Goal: Task Accomplishment & Management: Manage account settings

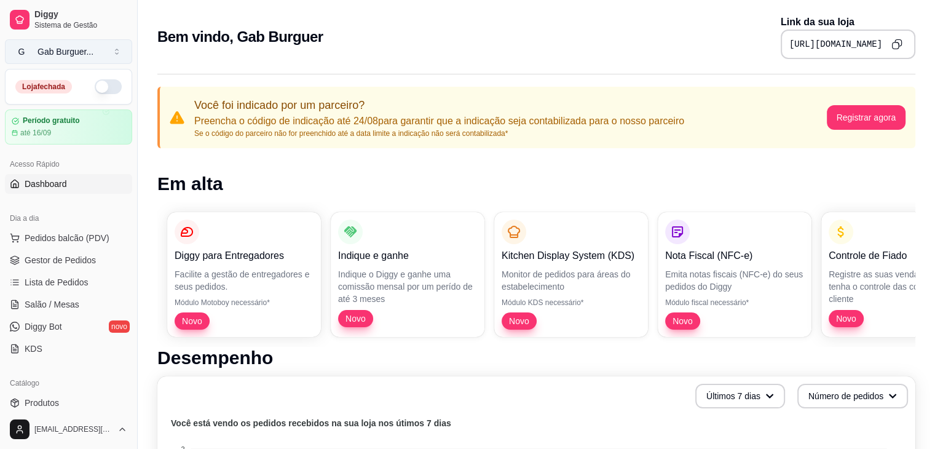
click at [59, 54] on div "Gab Burguer ..." at bounding box center [66, 52] width 56 height 12
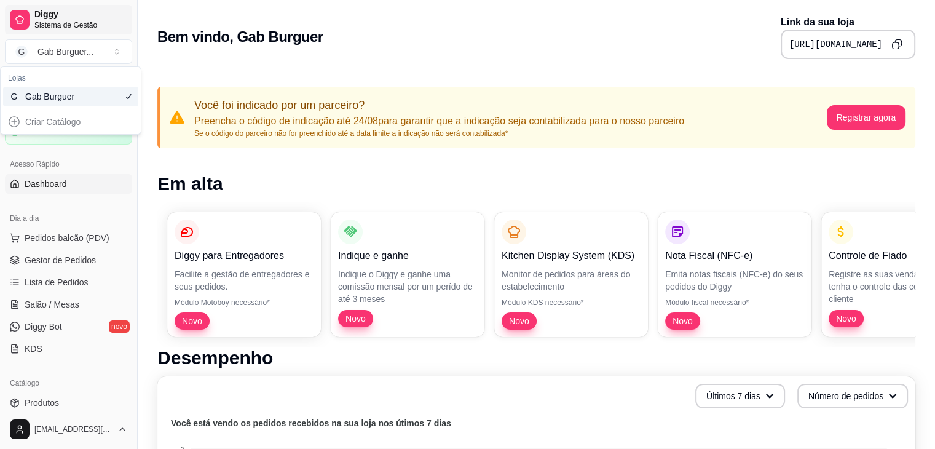
click at [25, 6] on link "Diggy Sistema de Gestão" at bounding box center [68, 20] width 127 height 30
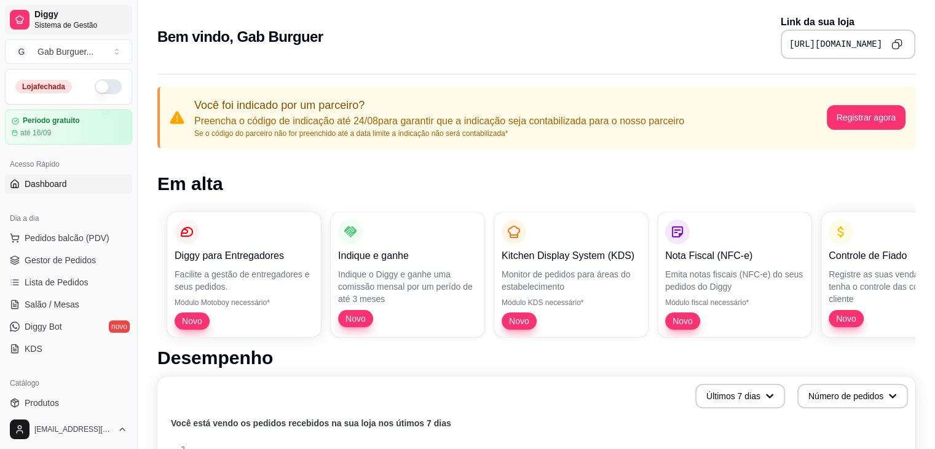
click at [49, 28] on span "Sistema de Gestão" at bounding box center [80, 25] width 93 height 10
click at [52, 50] on div "Gab Burguer ..." at bounding box center [66, 52] width 56 height 12
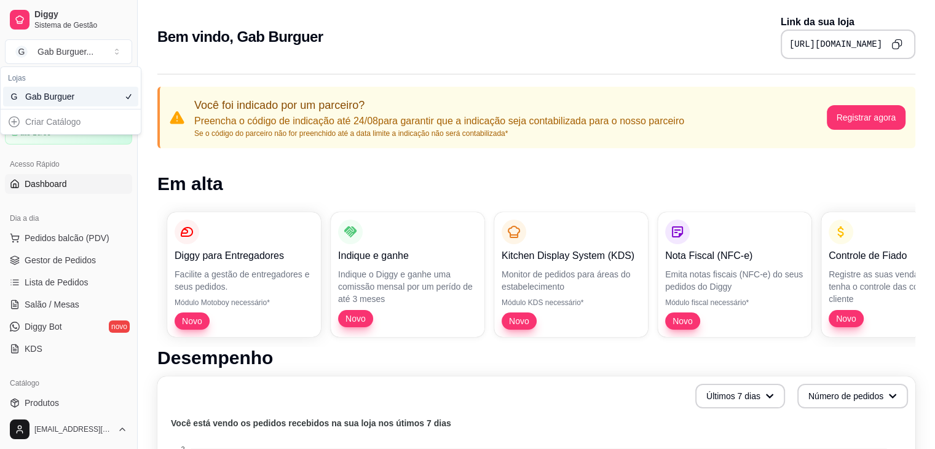
click at [55, 95] on div "Gab Burguer" at bounding box center [52, 96] width 55 height 12
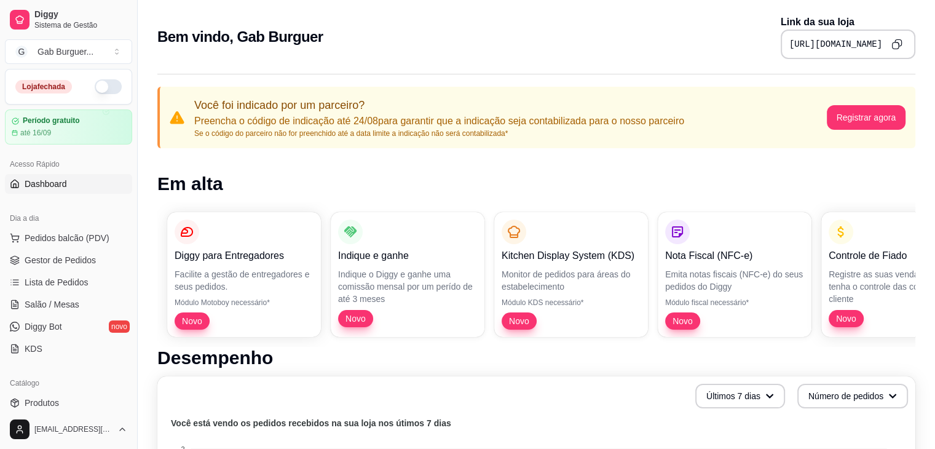
click at [78, 180] on link "Dashboard" at bounding box center [68, 184] width 127 height 20
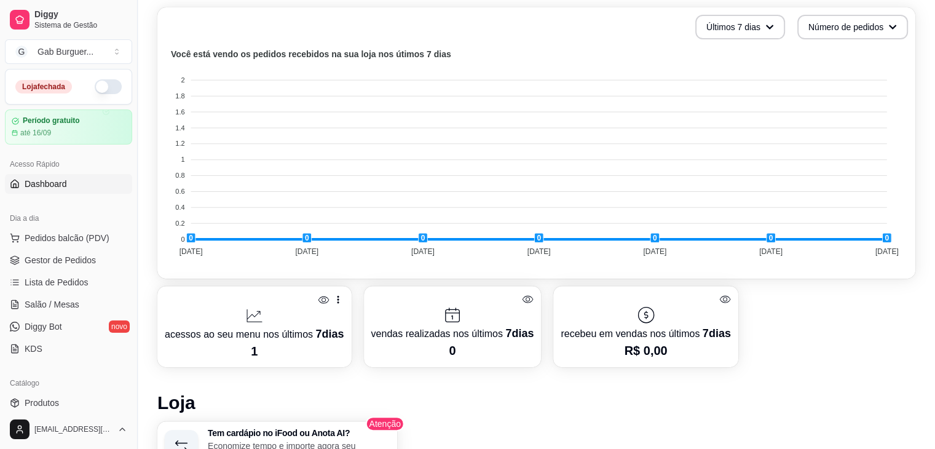
click at [52, 185] on span "Dashboard" at bounding box center [46, 184] width 42 height 12
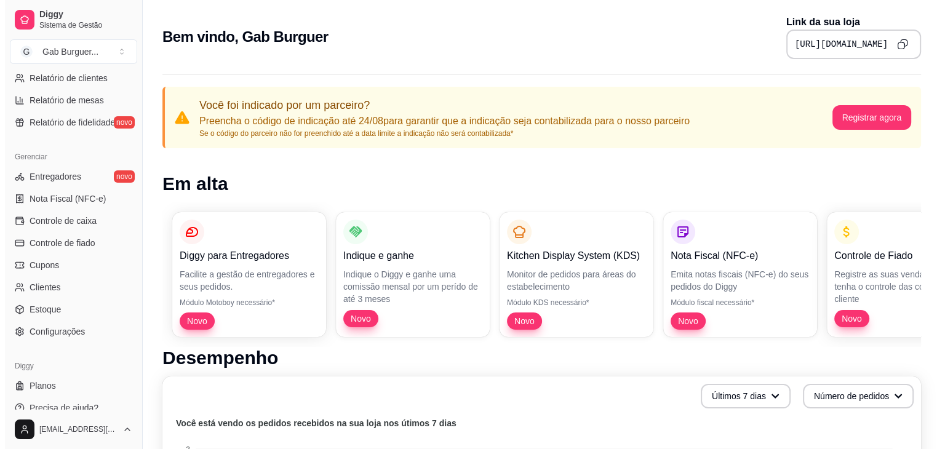
scroll to position [435, 0]
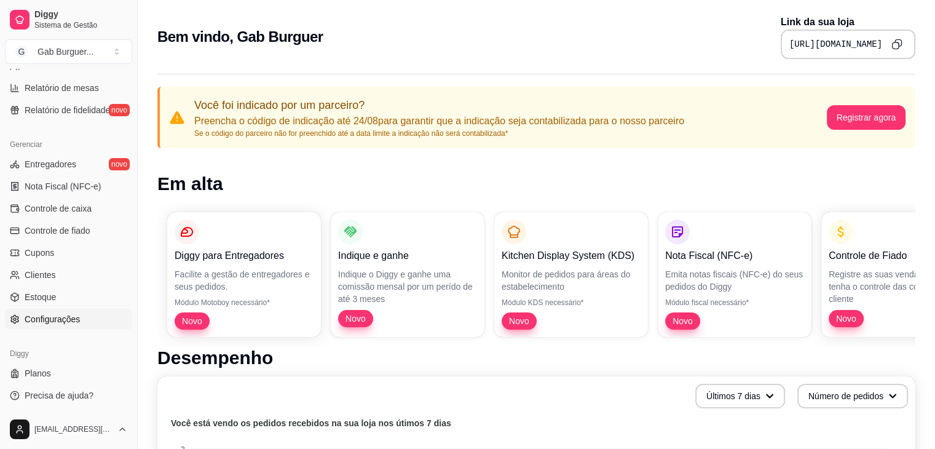
click at [57, 320] on span "Configurações" at bounding box center [52, 319] width 55 height 12
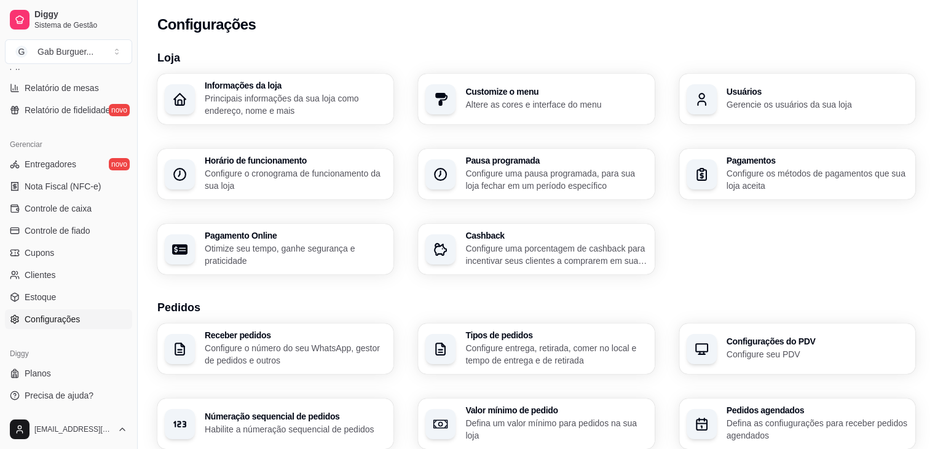
click at [268, 101] on p "Principais informações da sua loja como endereço, nome e mais" at bounding box center [295, 104] width 181 height 25
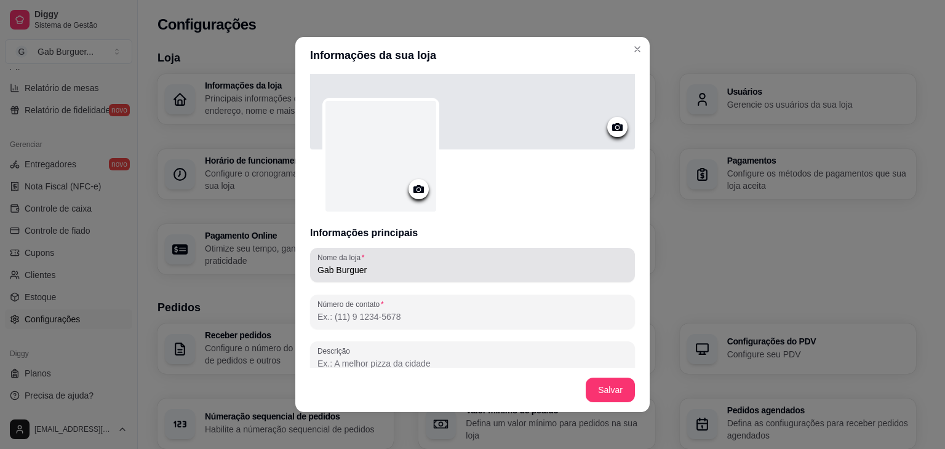
scroll to position [62, 0]
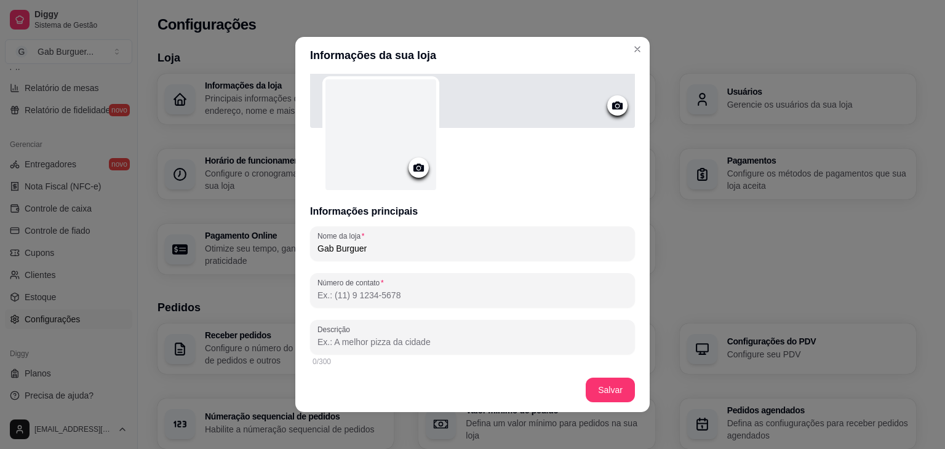
click at [369, 298] on input "Número de contato" at bounding box center [472, 295] width 310 height 12
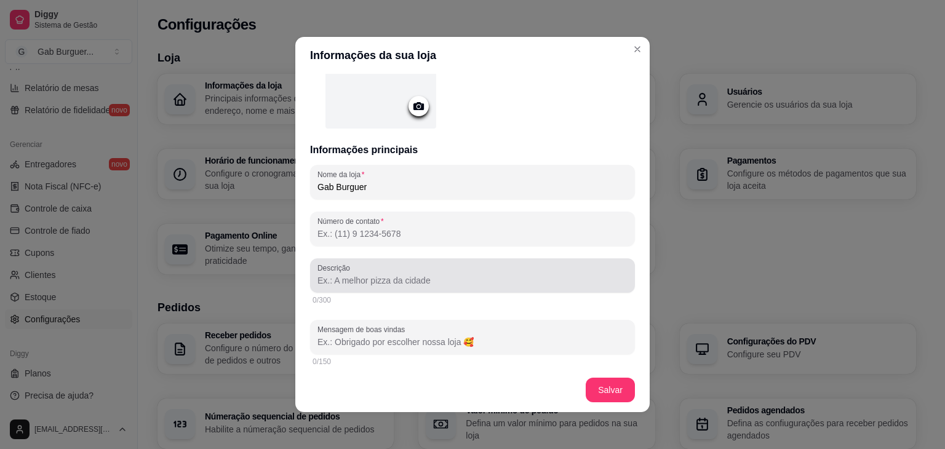
click at [379, 280] on input "Descrição" at bounding box center [472, 280] width 310 height 12
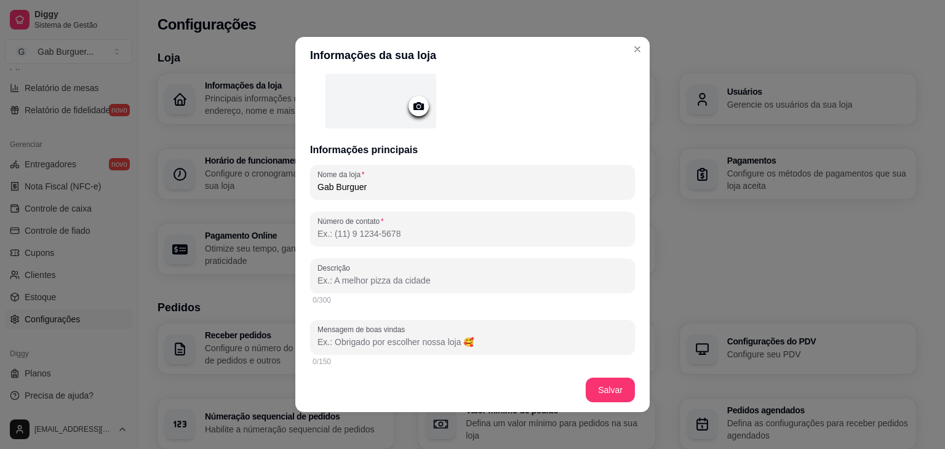
scroll to position [185, 0]
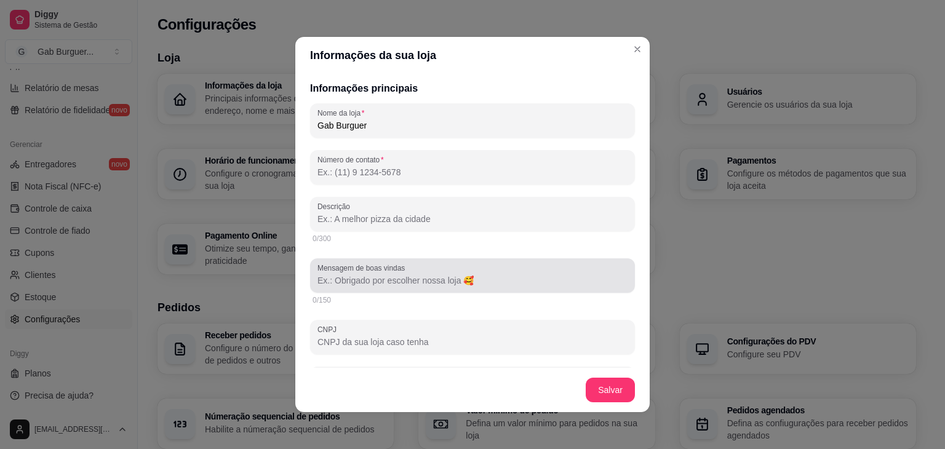
click at [346, 284] on input "Mensagem de boas vindas" at bounding box center [472, 280] width 310 height 12
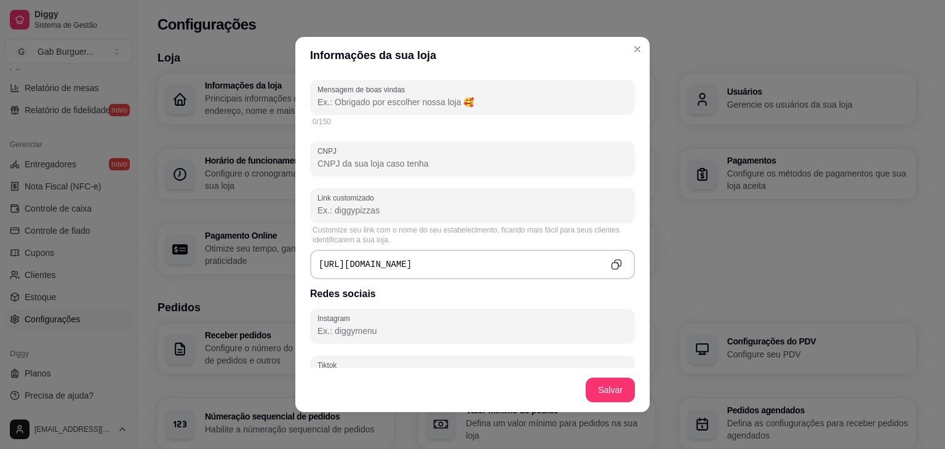
scroll to position [369, 0]
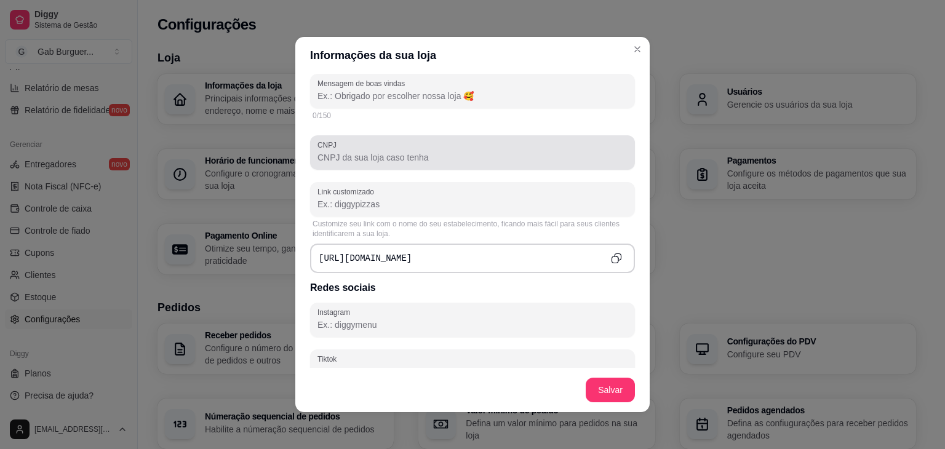
click at [368, 164] on div at bounding box center [472, 152] width 310 height 25
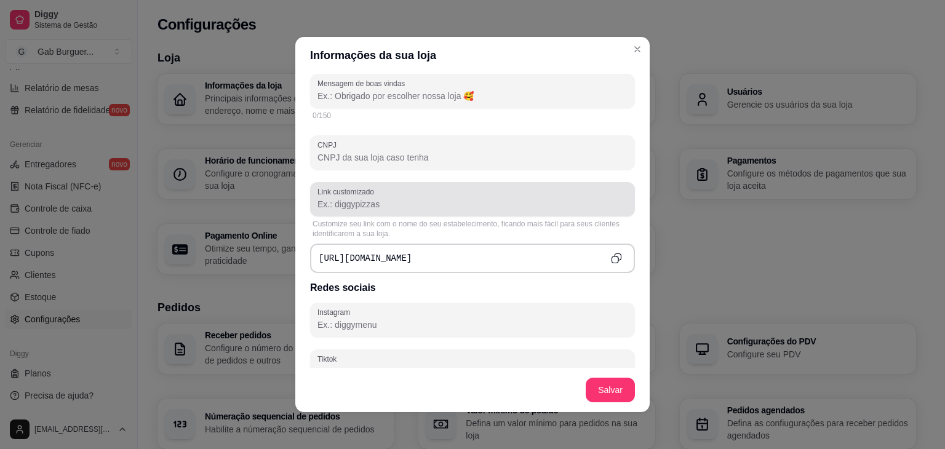
click at [360, 202] on input "Link customizado" at bounding box center [472, 204] width 310 height 12
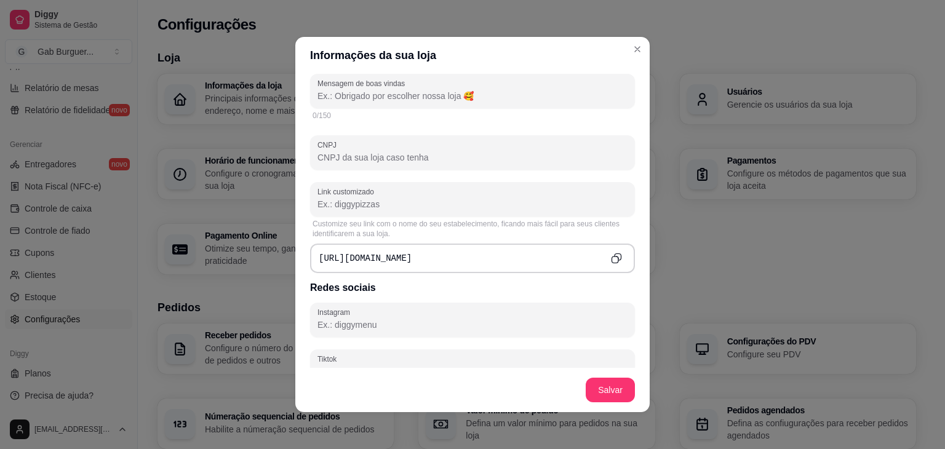
click at [413, 252] on div "https://diggy.menu/" at bounding box center [472, 259] width 325 height 30
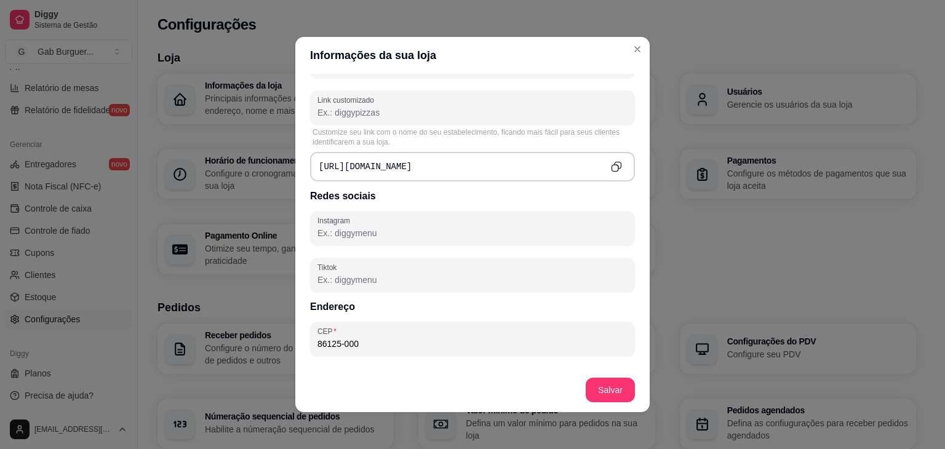
scroll to position [492, 0]
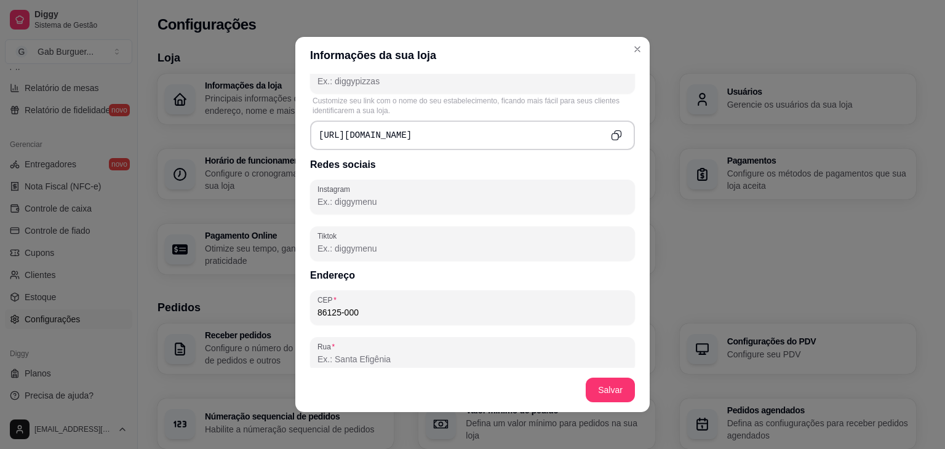
click at [379, 204] on input "Instagram" at bounding box center [472, 202] width 310 height 12
click at [374, 242] on input "Tiktok" at bounding box center [472, 248] width 310 height 12
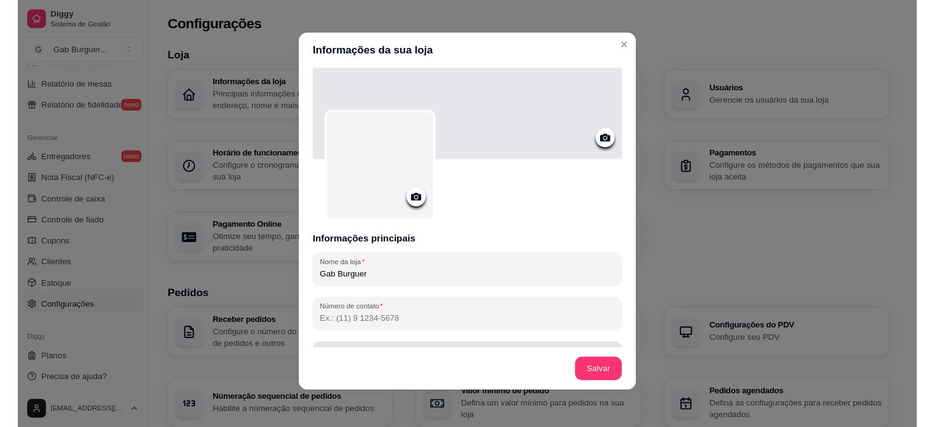
scroll to position [0, 0]
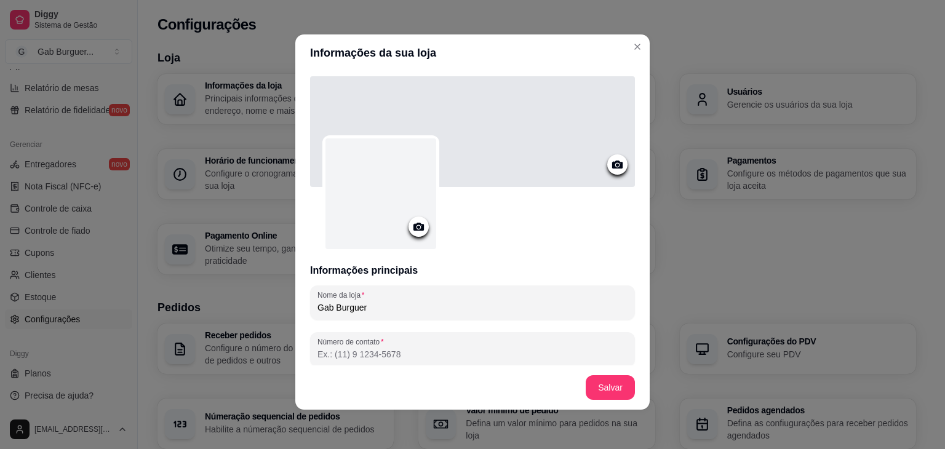
click at [413, 225] on icon at bounding box center [418, 227] width 10 height 8
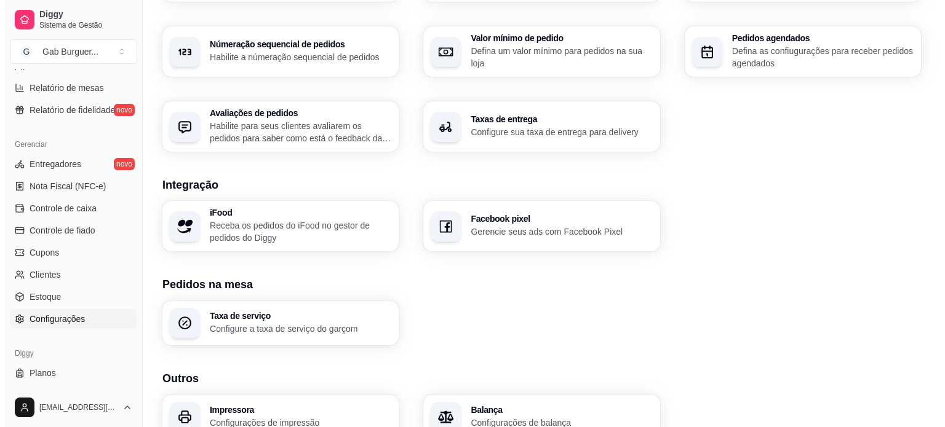
scroll to position [434, 0]
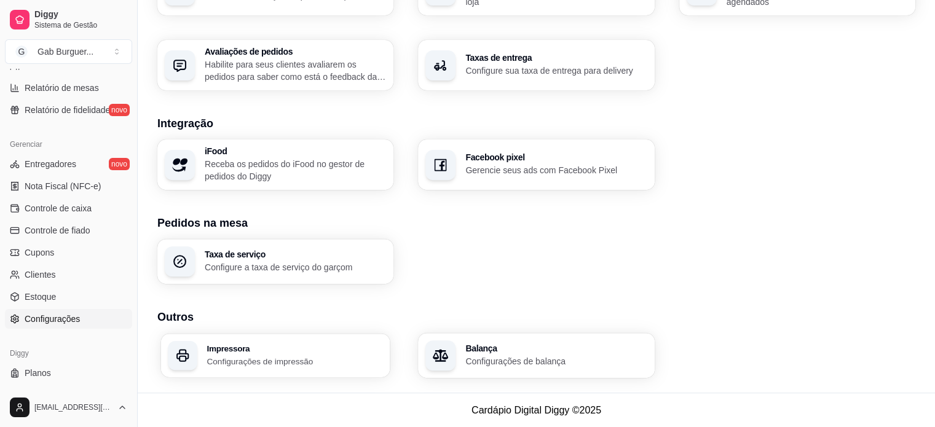
click at [268, 348] on h3 "Impressora" at bounding box center [295, 348] width 176 height 9
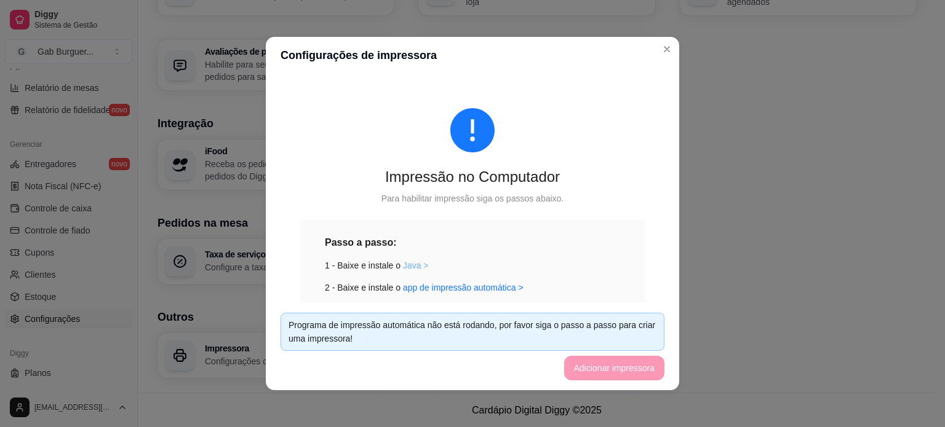
click at [403, 265] on link "Java >" at bounding box center [416, 266] width 26 height 10
click at [415, 284] on link "app de impressão automática >" at bounding box center [463, 288] width 121 height 10
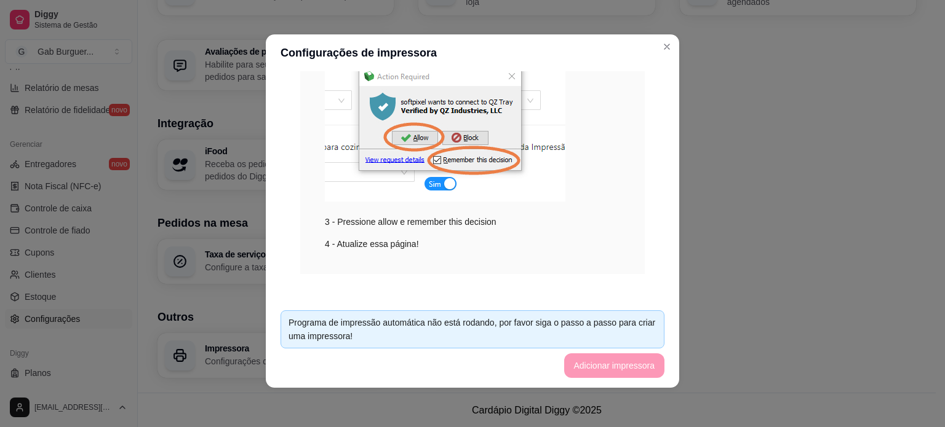
scroll to position [268, 0]
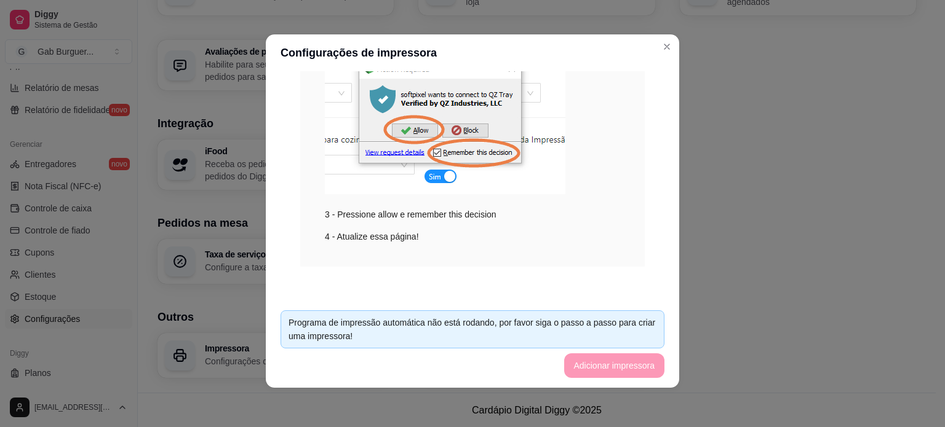
click at [503, 248] on div "Passo a passo: 1 - Baixe e instale o Java > 2 - Baixe e instale o app de impres…" at bounding box center [472, 108] width 344 height 317
click at [379, 251] on div "Passo a passo: 1 - Baixe e instale o Java > 2 - Baixe e instale o app de impres…" at bounding box center [472, 108] width 344 height 317
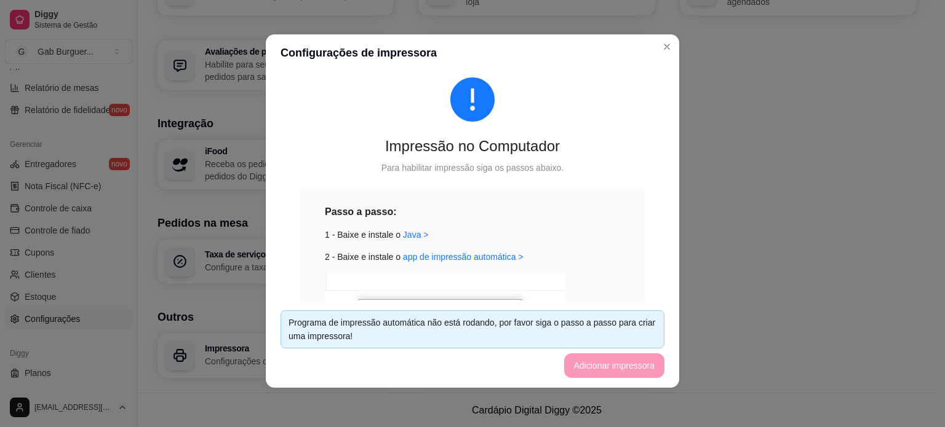
scroll to position [22, 0]
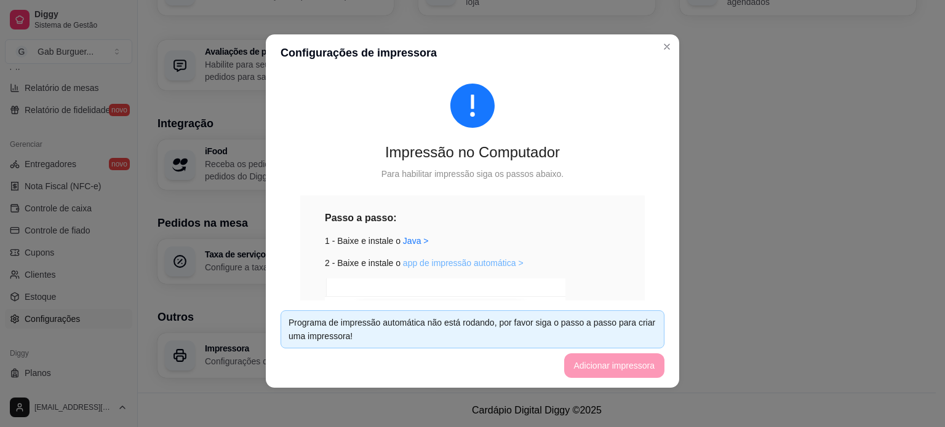
click at [470, 264] on link "app de impressão automática >" at bounding box center [463, 263] width 121 height 10
click at [408, 319] on div "Programa de impressão automática não está rodando, por favor siga o passo a pas…" at bounding box center [472, 329] width 368 height 27
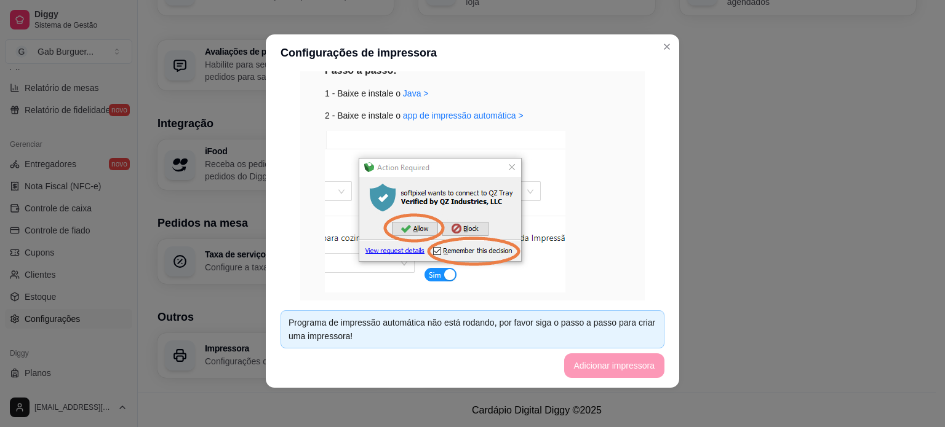
scroll to position [207, 0]
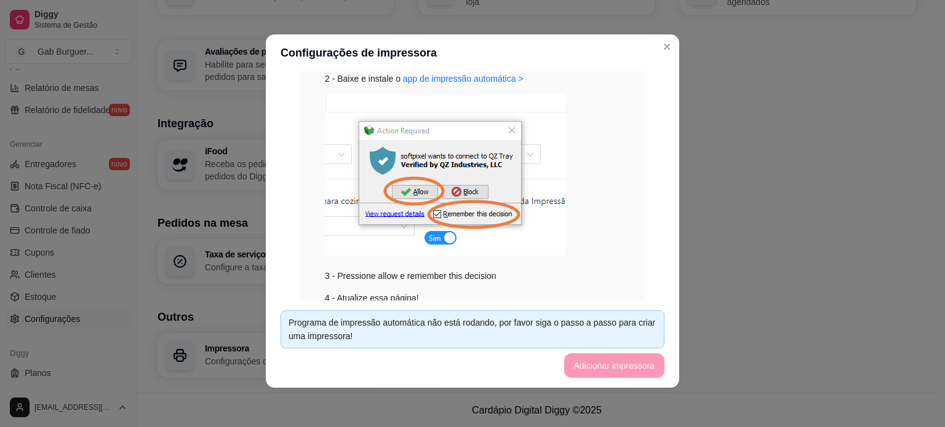
click at [539, 323] on div "Programa de impressão automática não está rodando, por favor siga o passo a pas…" at bounding box center [472, 329] width 368 height 27
click at [576, 320] on div "Programa de impressão automática não está rodando, por favor siga o passo a pas…" at bounding box center [472, 329] width 368 height 27
drag, startPoint x: 285, startPoint y: 339, endPoint x: 421, endPoint y: 343, distance: 136.0
click at [418, 345] on div "Programa de impressão automática não está rodando, por favor siga o passo a pas…" at bounding box center [472, 330] width 384 height 38
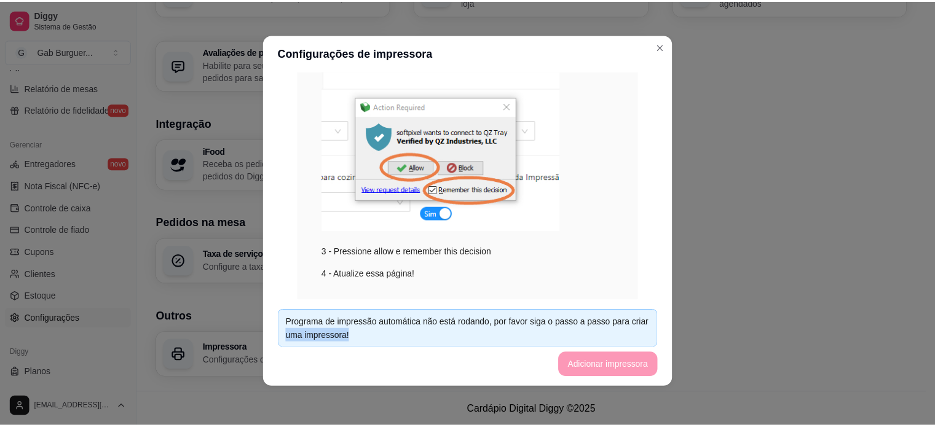
scroll to position [268, 0]
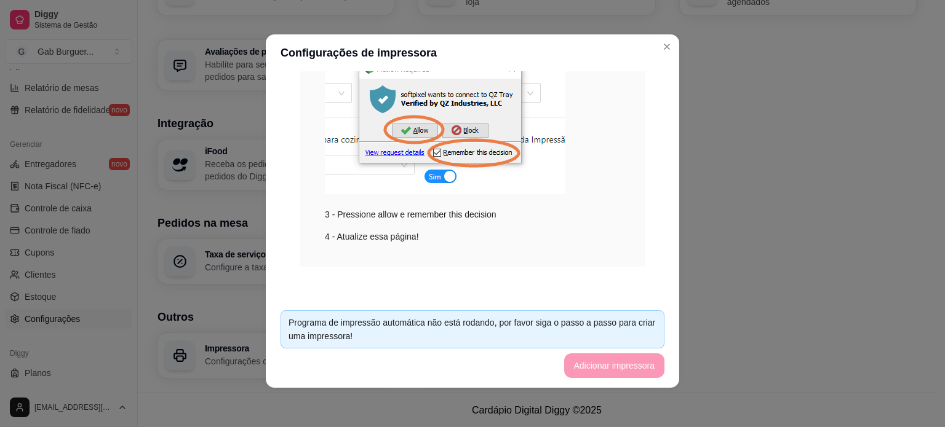
click at [442, 256] on div "Passo a passo: 1 - Baixe e instale o Java > 2 - Baixe e instale o app de impres…" at bounding box center [472, 108] width 344 height 317
drag, startPoint x: 392, startPoint y: 240, endPoint x: 608, endPoint y: 214, distance: 217.5
click at [509, 255] on div "Passo a passo: 1 - Baixe e instale o Java > 2 - Baixe e instale o app de impres…" at bounding box center [472, 108] width 344 height 317
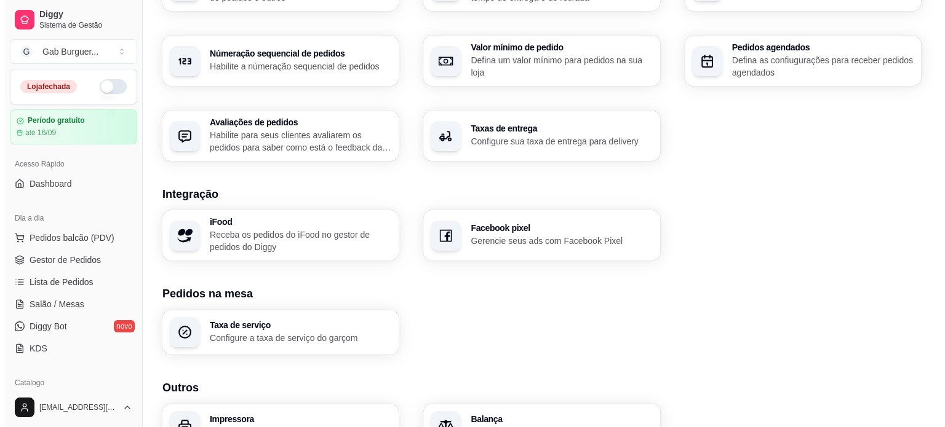
scroll to position [434, 0]
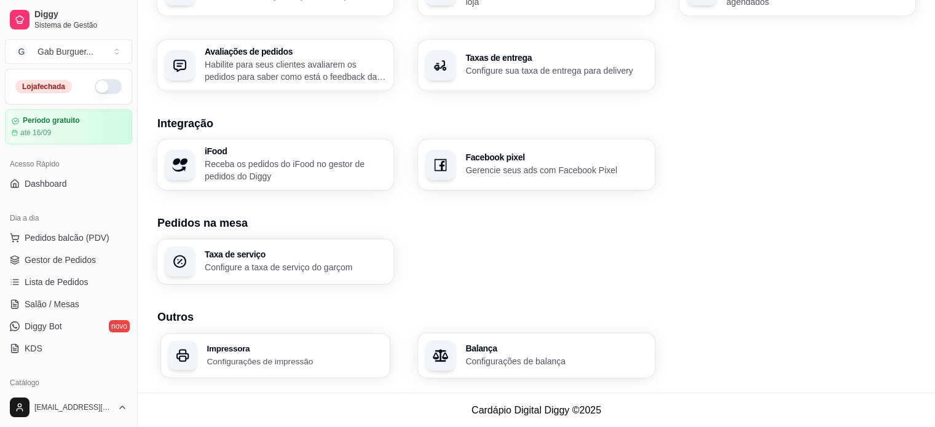
click at [287, 349] on h3 "Impressora" at bounding box center [295, 348] width 176 height 9
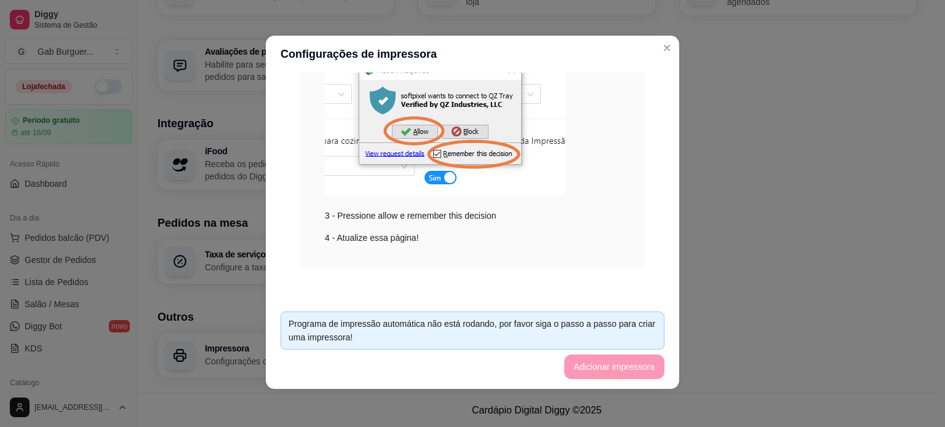
scroll to position [2, 0]
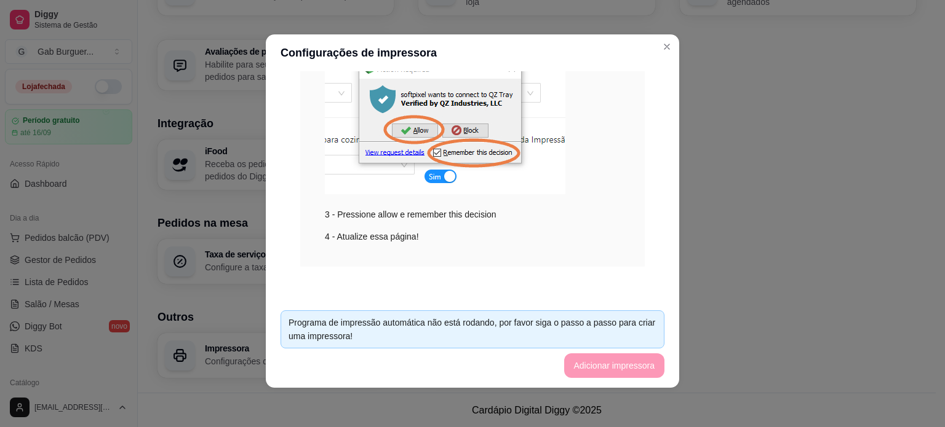
click at [379, 327] on div "Programa de impressão automática não está rodando, por favor siga o passo a pas…" at bounding box center [472, 329] width 368 height 27
drag, startPoint x: 322, startPoint y: 320, endPoint x: 495, endPoint y: 328, distance: 173.0
click at [495, 328] on div "Programa de impressão automática não está rodando, por favor siga o passo a pas…" at bounding box center [472, 329] width 368 height 27
click at [303, 346] on div "Programa de impressão automática não está rodando, por favor siga o passo a pas…" at bounding box center [472, 330] width 384 height 38
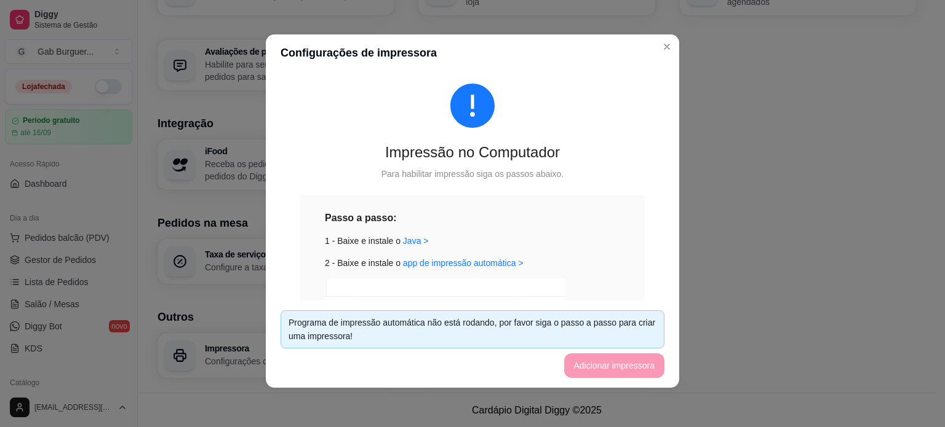
scroll to position [0, 0]
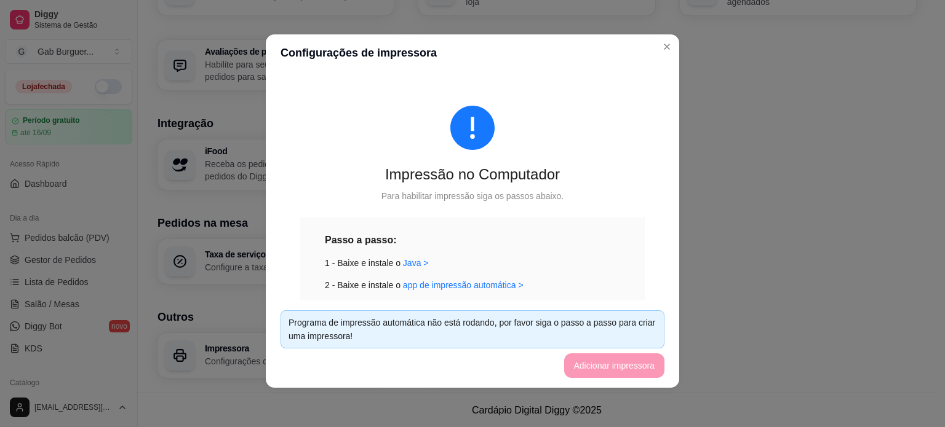
click at [456, 212] on div "Impressão no Computador Para habilitar impressão siga os passos abaixo. Passo a…" at bounding box center [472, 320] width 384 height 488
click at [584, 365] on footer "Programa de impressão automática não está rodando, por favor siga o passo a pas…" at bounding box center [472, 344] width 413 height 87
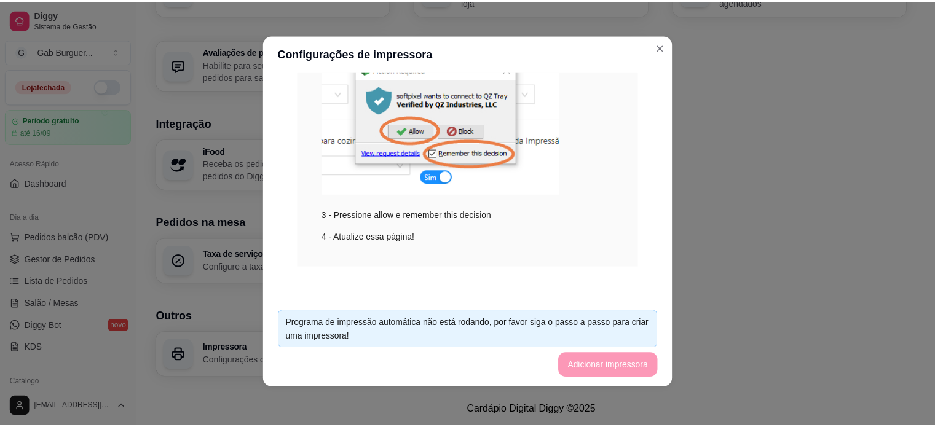
scroll to position [2, 0]
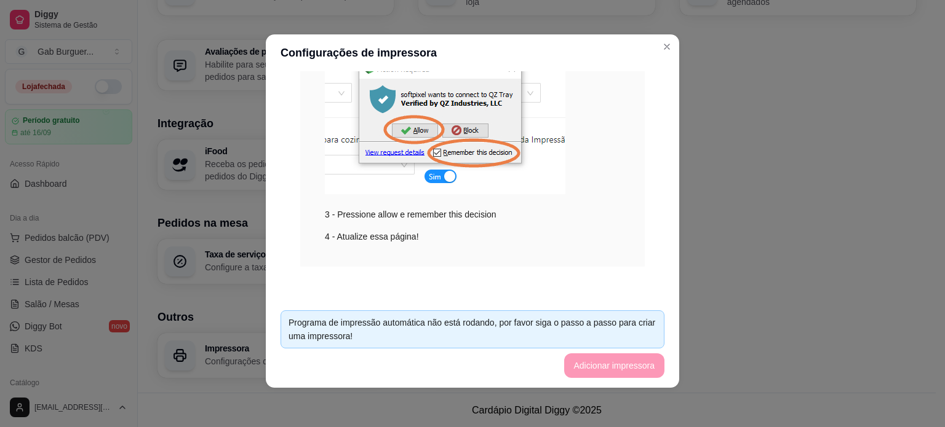
click at [603, 365] on footer "Programa de impressão automática não está rodando, por favor siga o passo a pas…" at bounding box center [472, 344] width 413 height 87
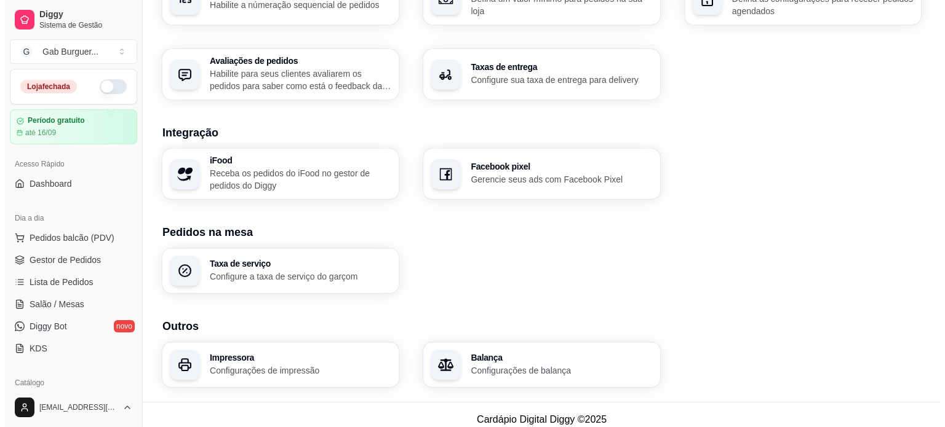
scroll to position [434, 0]
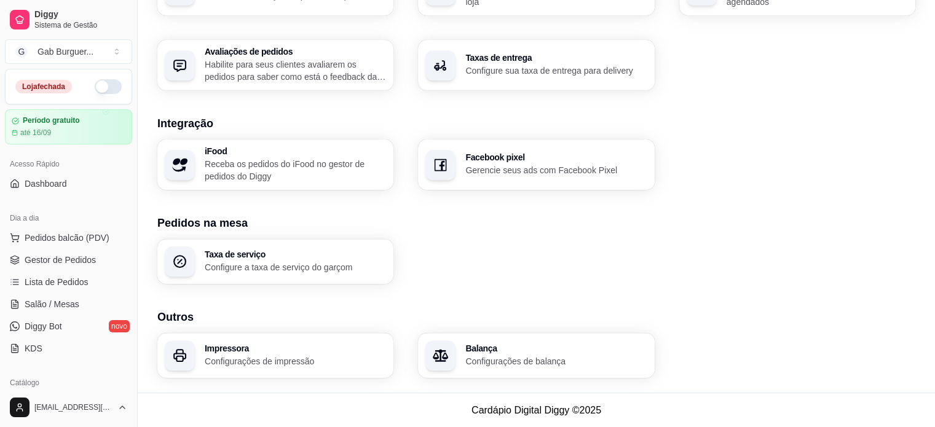
click at [229, 355] on p "Configurações de impressão" at bounding box center [295, 361] width 181 height 12
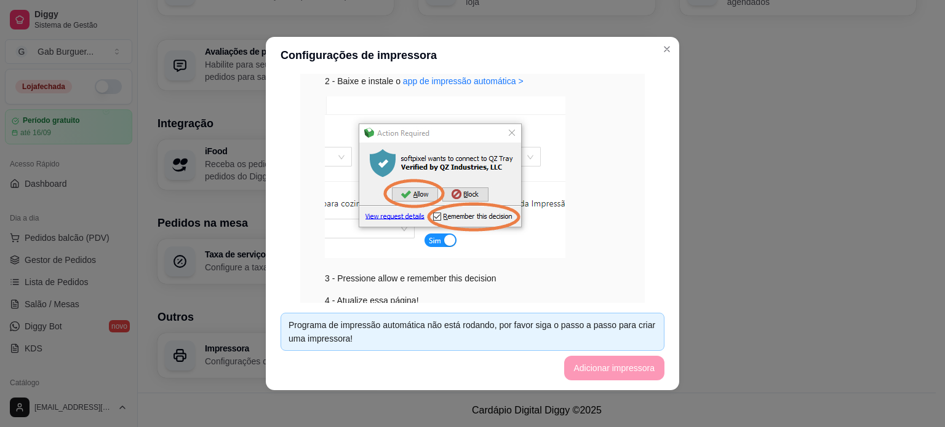
scroll to position [268, 0]
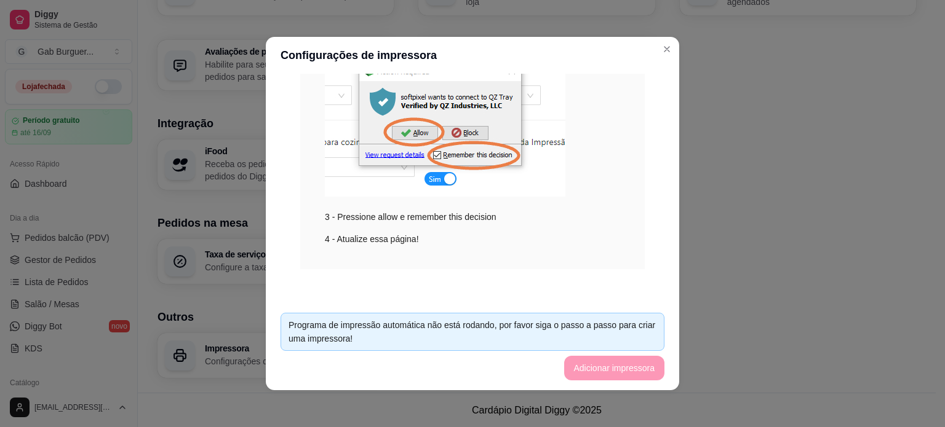
click at [593, 368] on footer "Programa de impressão automática não está rodando, por favor siga o passo a pas…" at bounding box center [472, 346] width 413 height 87
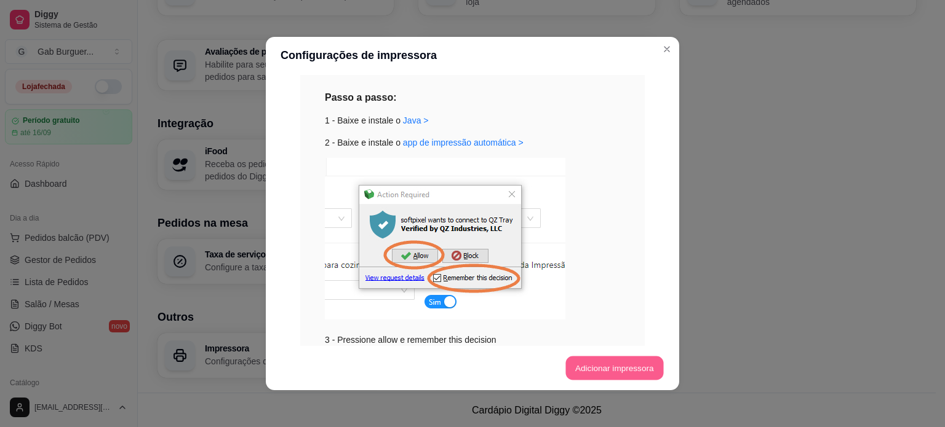
click at [603, 373] on button "Adicionar impressora" at bounding box center [614, 369] width 98 height 24
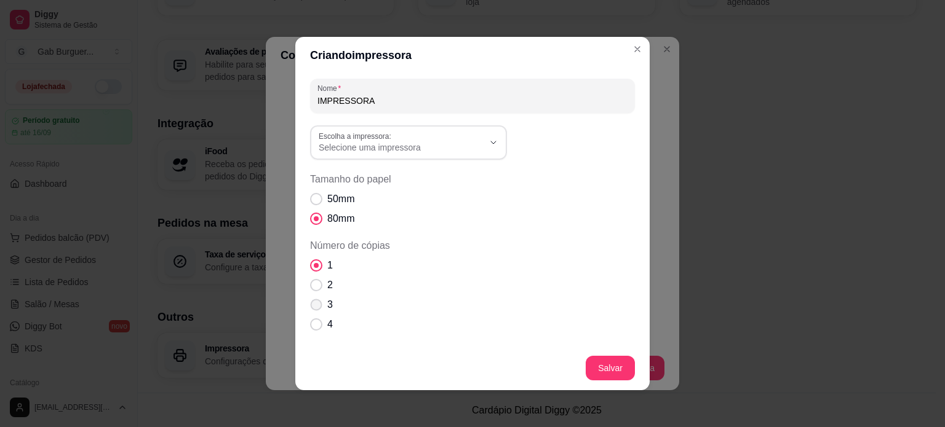
click at [312, 293] on label "3" at bounding box center [321, 305] width 33 height 25
click at [312, 308] on input "3" at bounding box center [313, 312] width 8 height 8
radio input "true"
click at [313, 288] on span "Número de cópias" at bounding box center [316, 285] width 12 height 12
click at [313, 288] on input "2" at bounding box center [313, 292] width 8 height 8
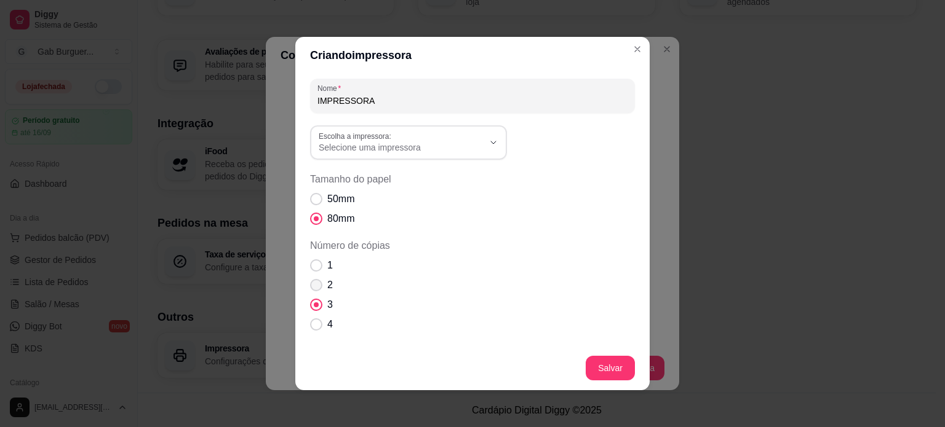
radio input "true"
click at [450, 141] on span "Selecione uma impressora" at bounding box center [401, 147] width 165 height 12
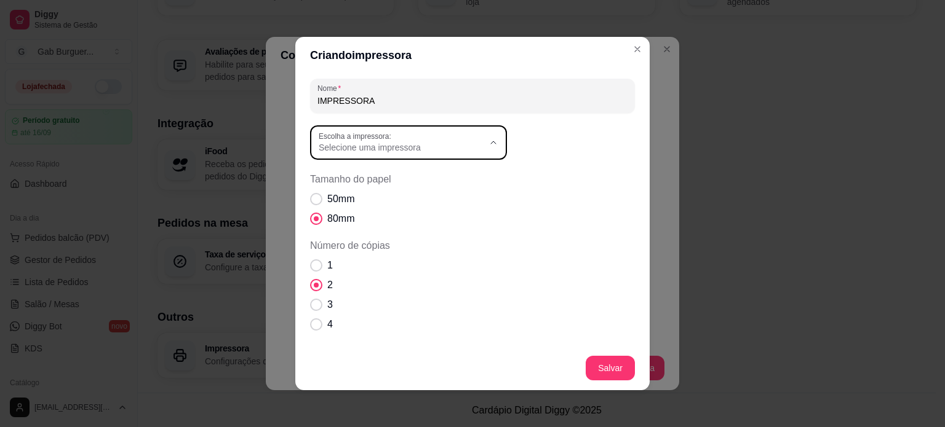
click at [412, 197] on span "POSPrinter POS80" at bounding box center [398, 197] width 158 height 12
type input "POSPrinter POS80"
select select "POSPrinter POS80"
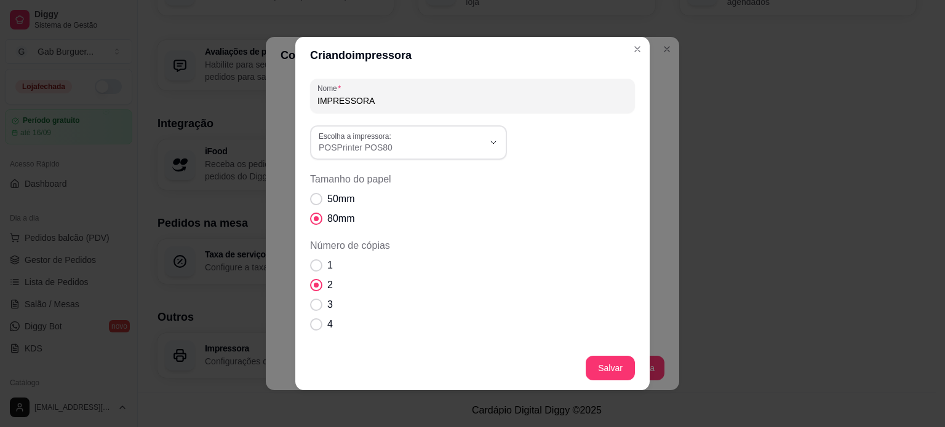
click at [392, 101] on input "IMPRESSORA" at bounding box center [472, 101] width 310 height 12
type input "I"
type input "TOMATE MDK-080"
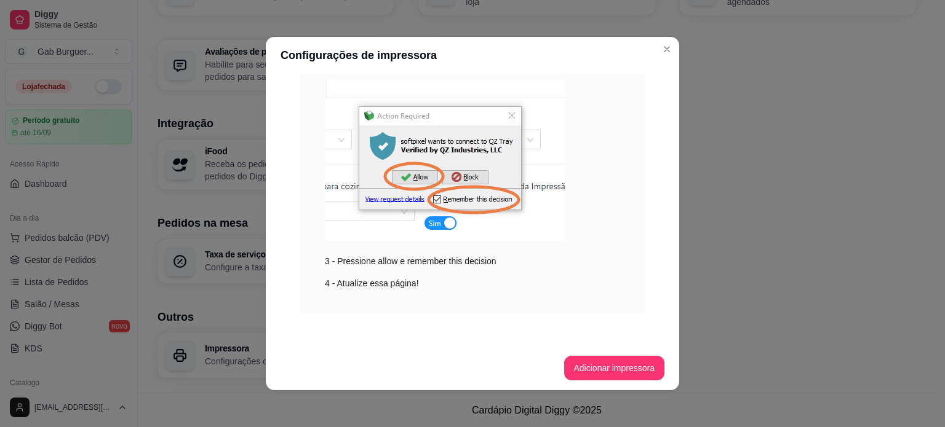
scroll to position [370, 0]
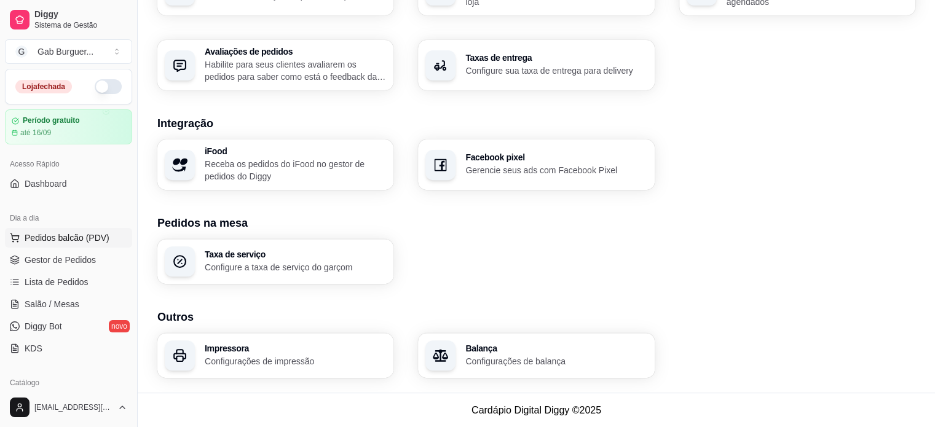
click at [62, 243] on span "Pedidos balcão (PDV)" at bounding box center [67, 238] width 85 height 12
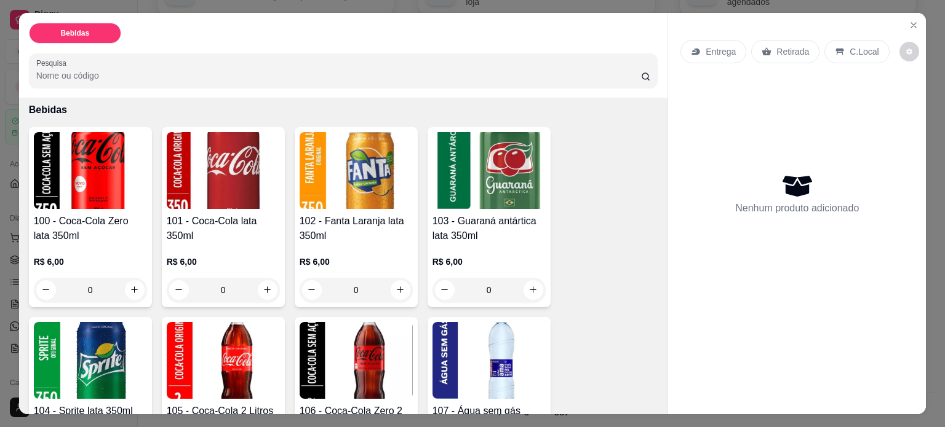
scroll to position [123, 0]
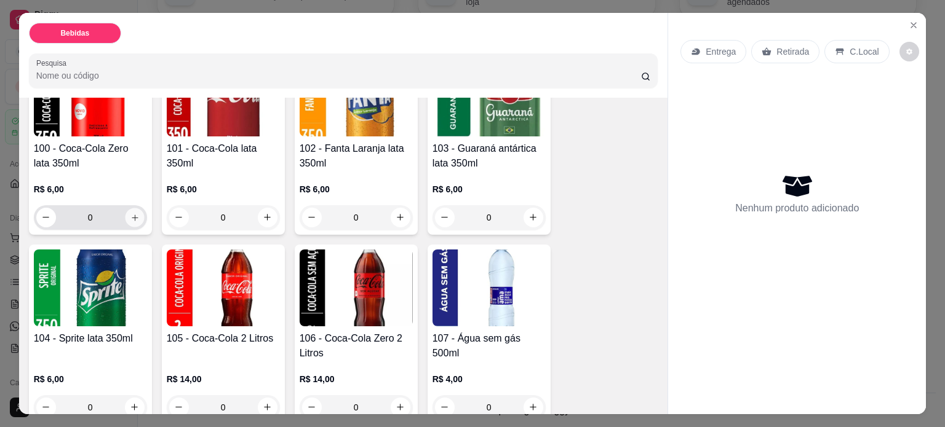
click at [130, 216] on icon "increase-product-quantity" at bounding box center [134, 217] width 9 height 9
type input "1"
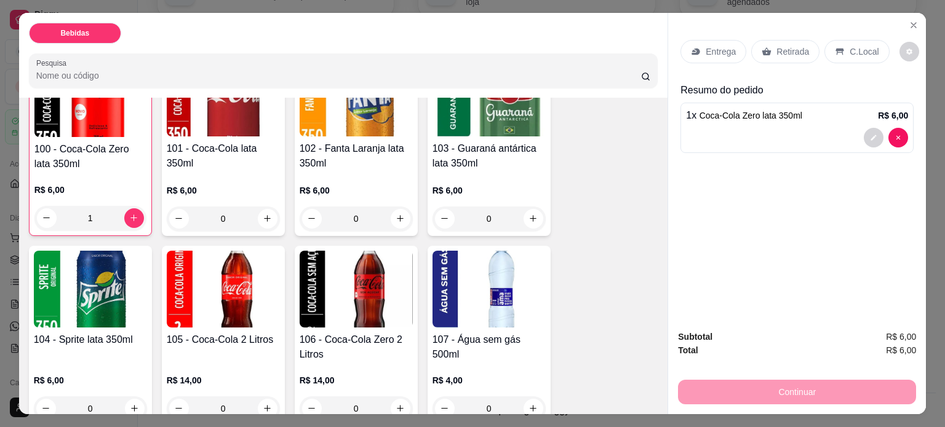
scroll to position [0, 0]
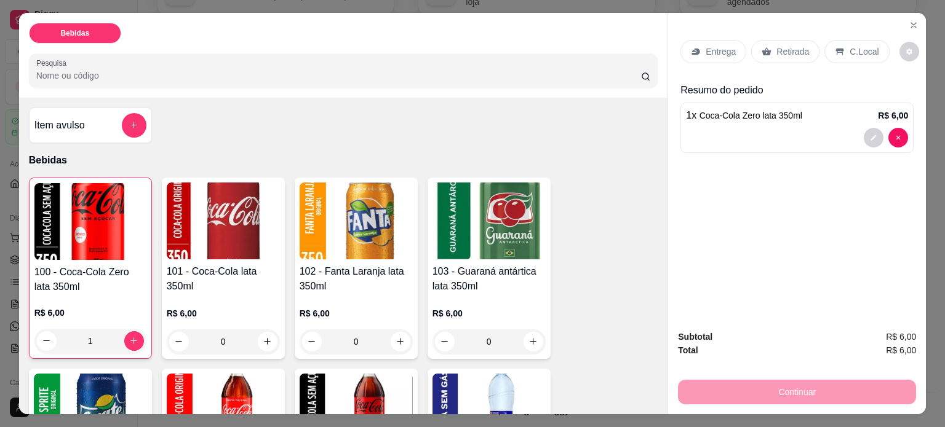
click at [857, 46] on p "C.Local" at bounding box center [863, 52] width 29 height 12
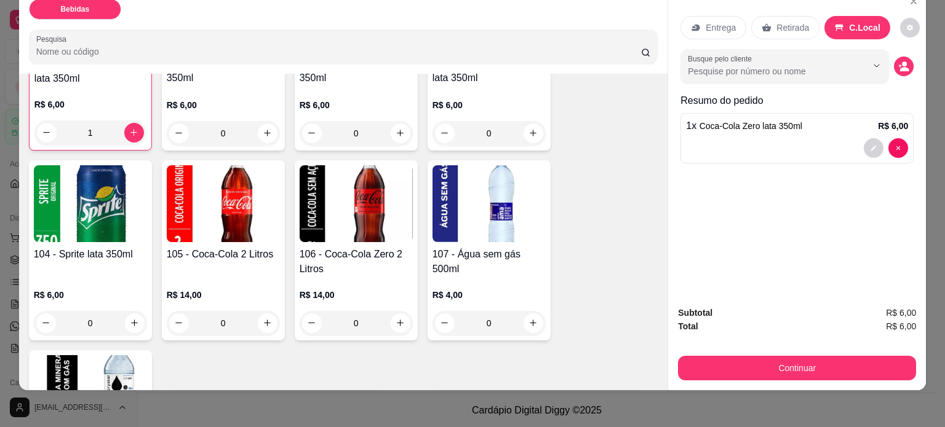
scroll to position [31, 0]
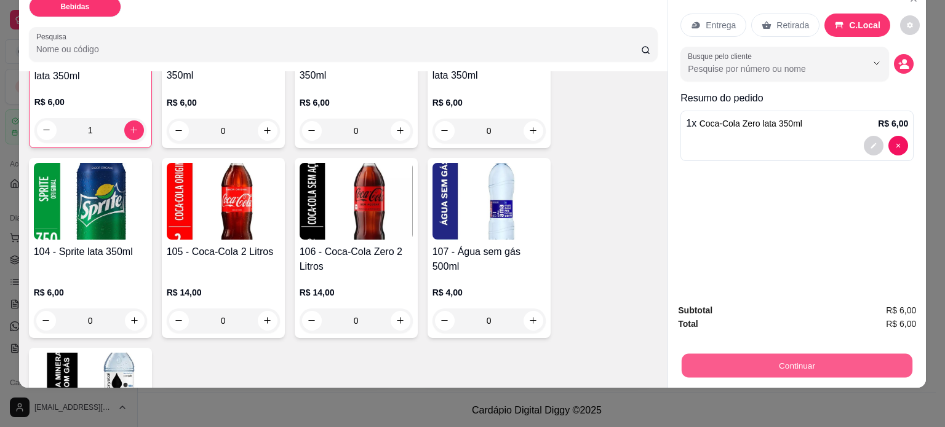
click at [778, 357] on button "Continuar" at bounding box center [796, 366] width 231 height 24
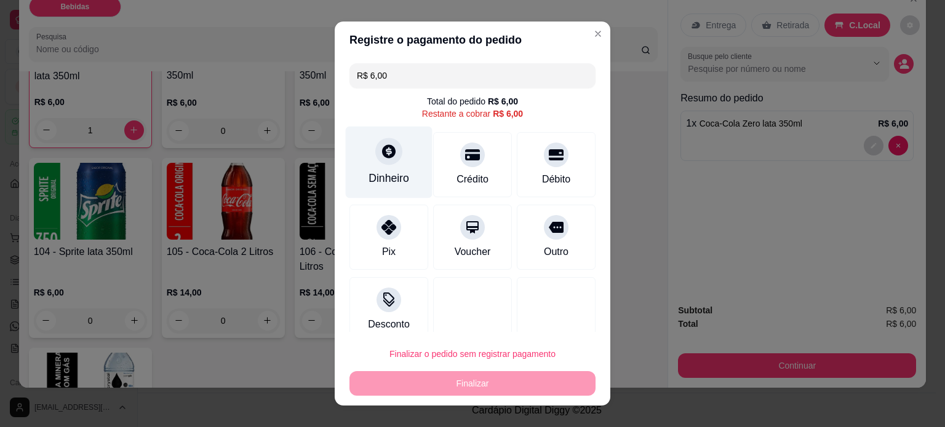
click at [405, 185] on div "Dinheiro" at bounding box center [389, 162] width 87 height 72
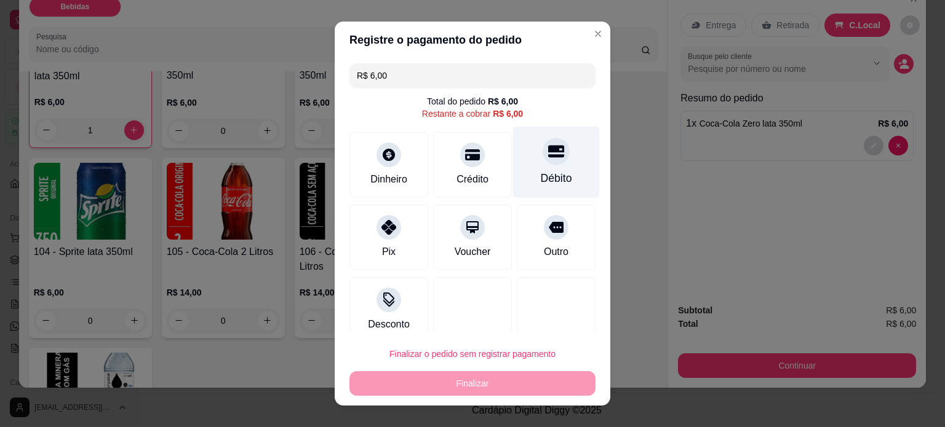
click at [541, 182] on div "Débito" at bounding box center [556, 178] width 31 height 16
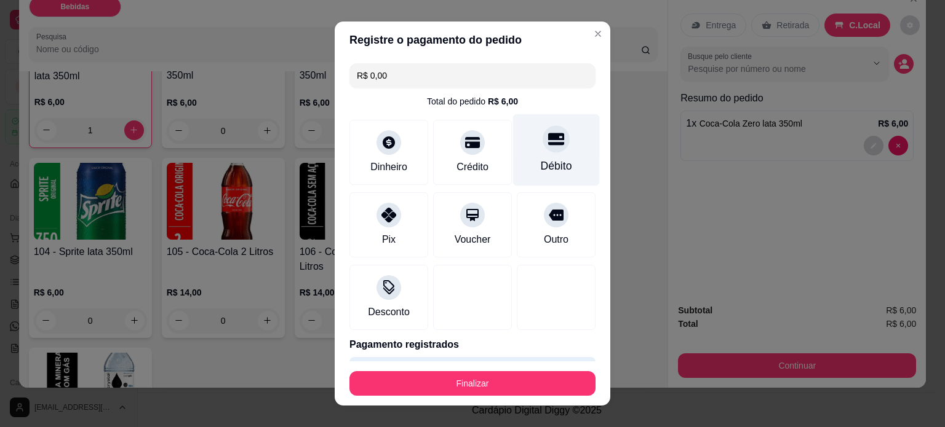
type input "R$ 0,00"
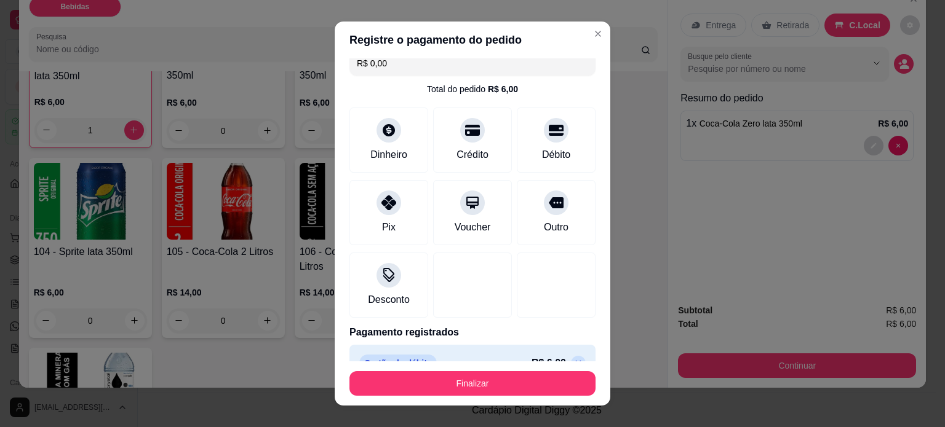
scroll to position [0, 0]
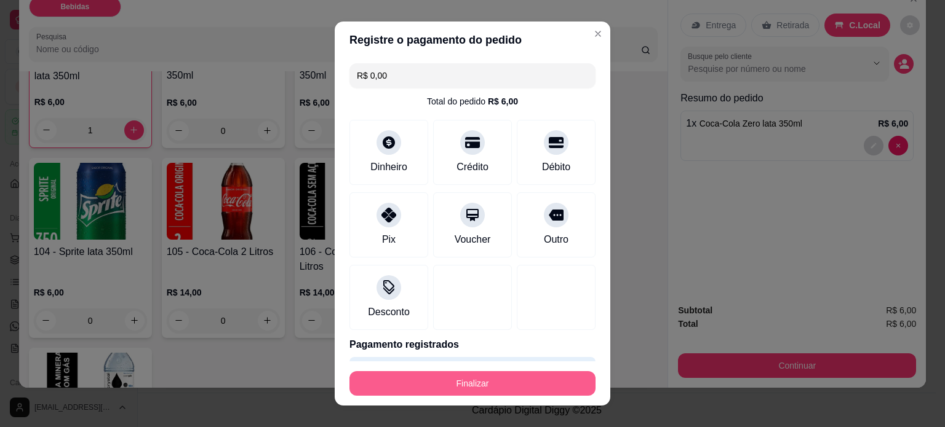
click at [459, 387] on button "Finalizar" at bounding box center [472, 383] width 246 height 25
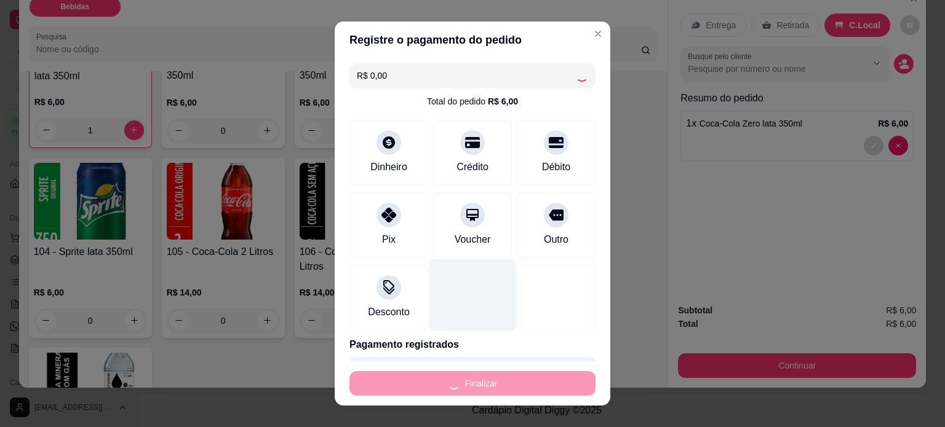
type input "0"
type input "-R$ 6,00"
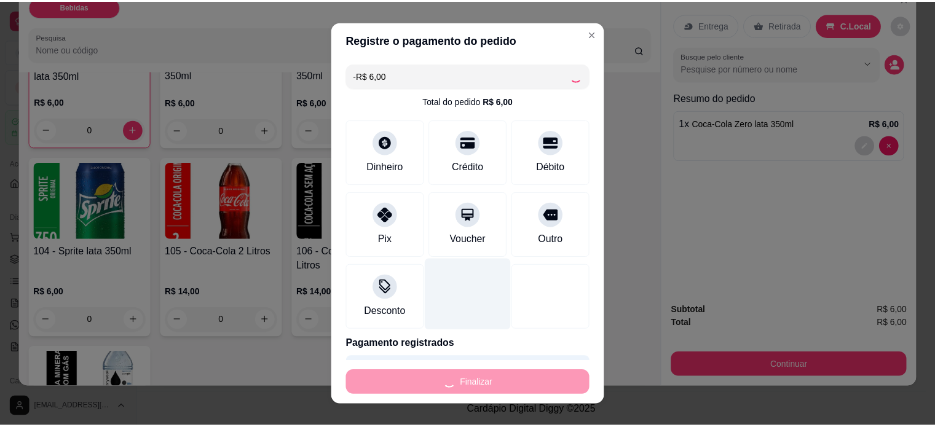
scroll to position [184, 0]
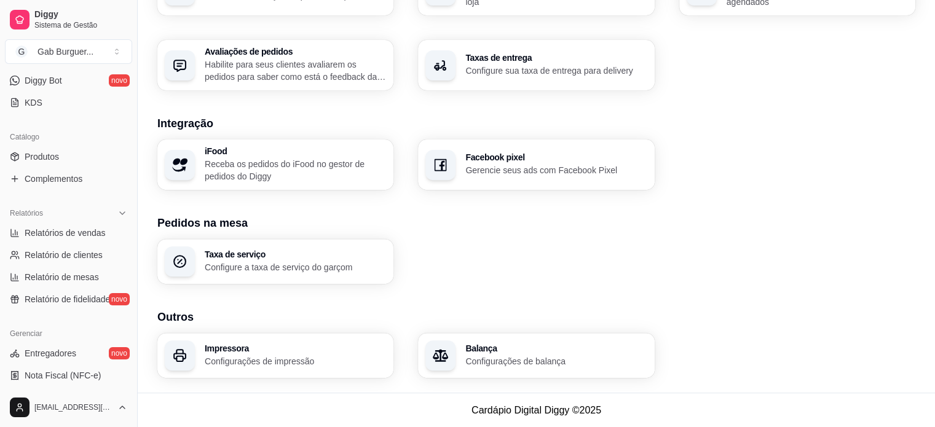
scroll to position [457, 0]
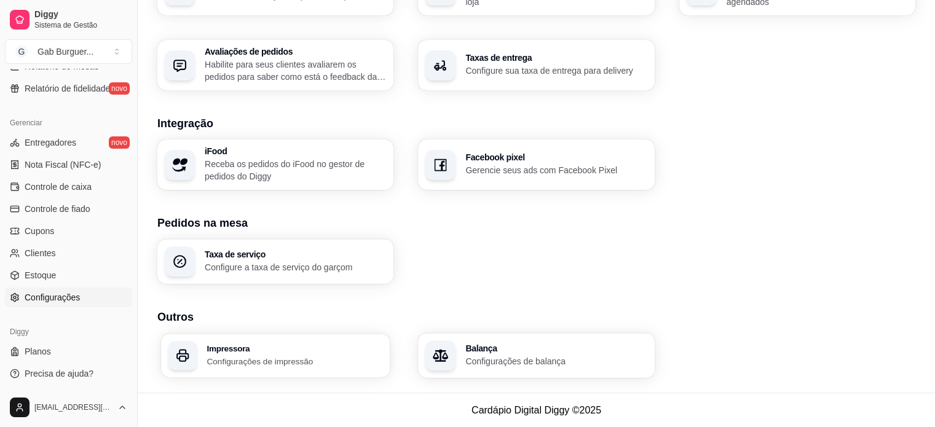
click at [240, 362] on p "Configurações de impressão" at bounding box center [295, 361] width 176 height 12
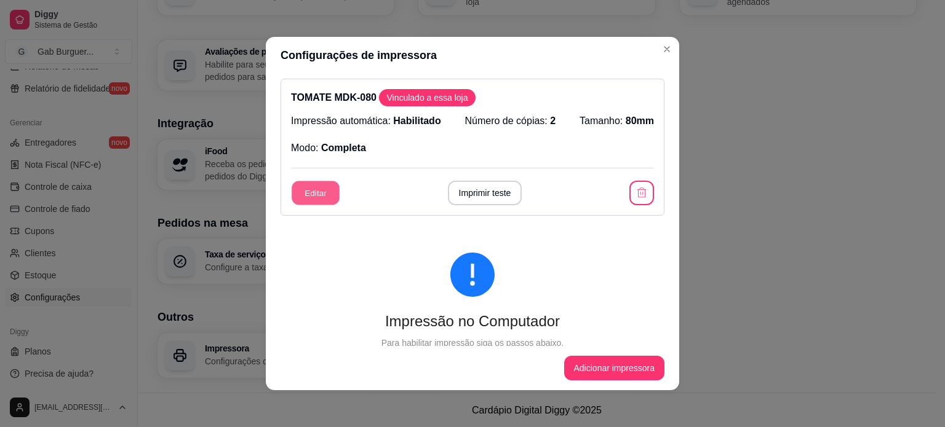
click at [314, 202] on button "Editar" at bounding box center [316, 193] width 48 height 24
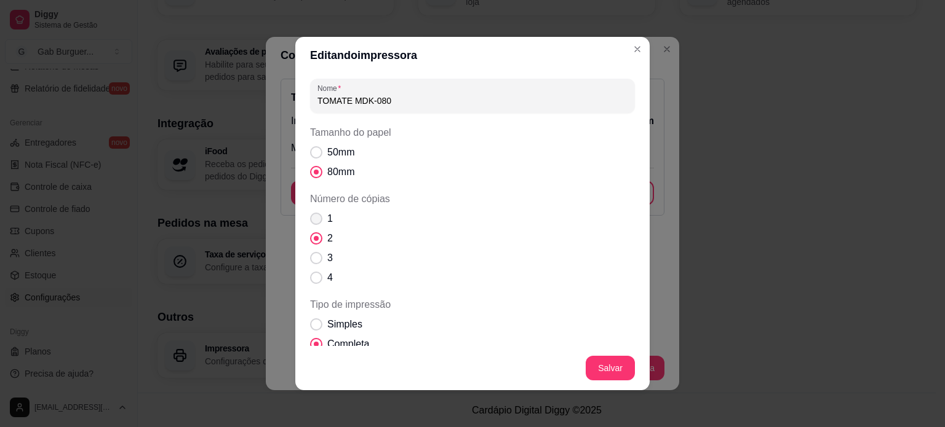
click at [312, 218] on span "Número de cópias" at bounding box center [316, 219] width 12 height 12
click at [312, 221] on input "1" at bounding box center [313, 225] width 8 height 8
radio input "true"
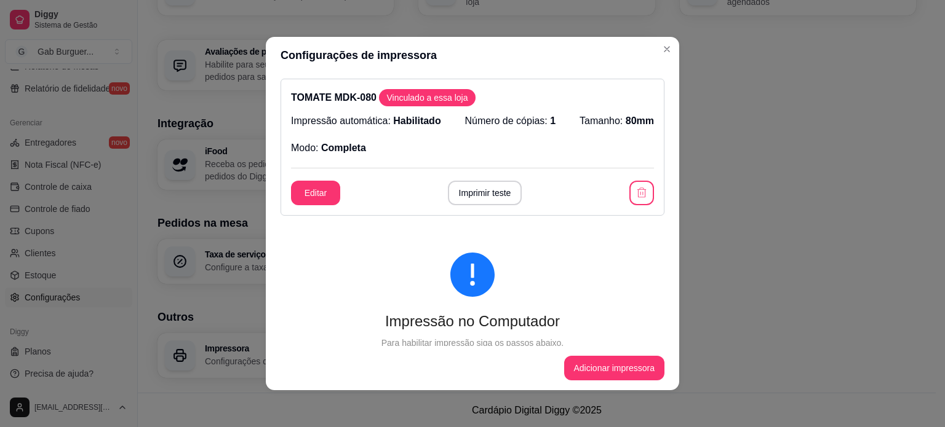
click at [558, 272] on div at bounding box center [472, 275] width 344 height 44
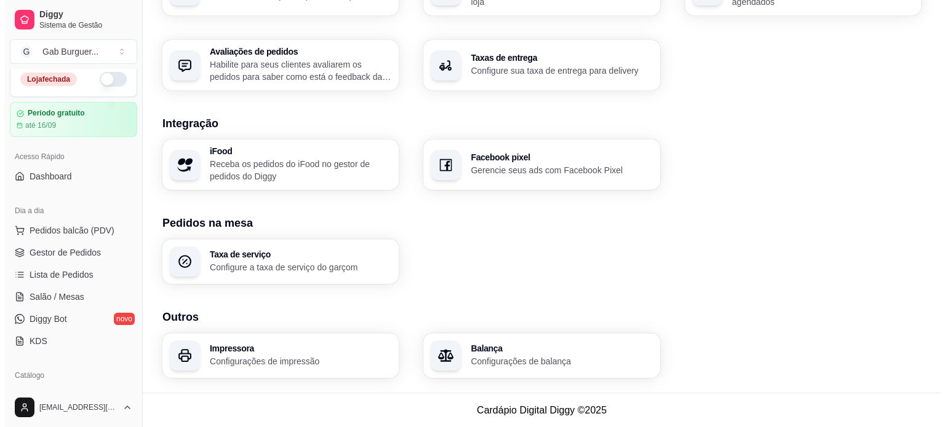
scroll to position [0, 0]
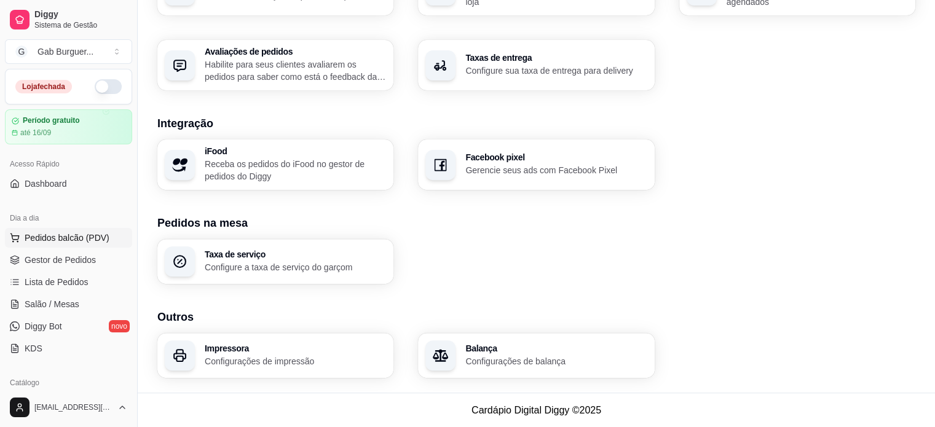
click at [70, 236] on span "Pedidos balcão (PDV)" at bounding box center [67, 238] width 85 height 12
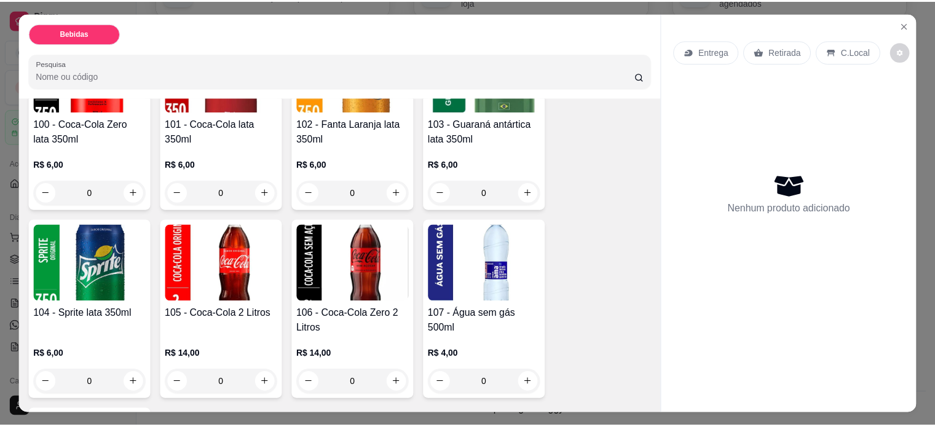
scroll to position [86, 0]
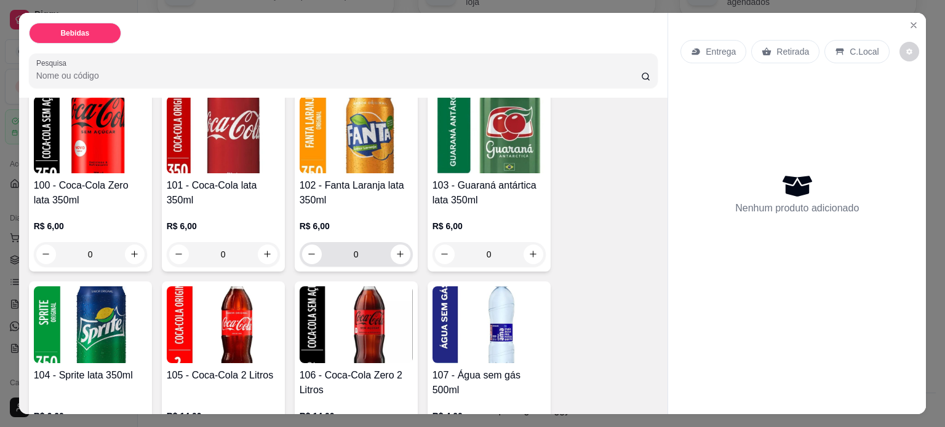
click at [400, 242] on div "0" at bounding box center [356, 254] width 108 height 25
click at [399, 245] on button "increase-product-quantity" at bounding box center [401, 255] width 20 height 20
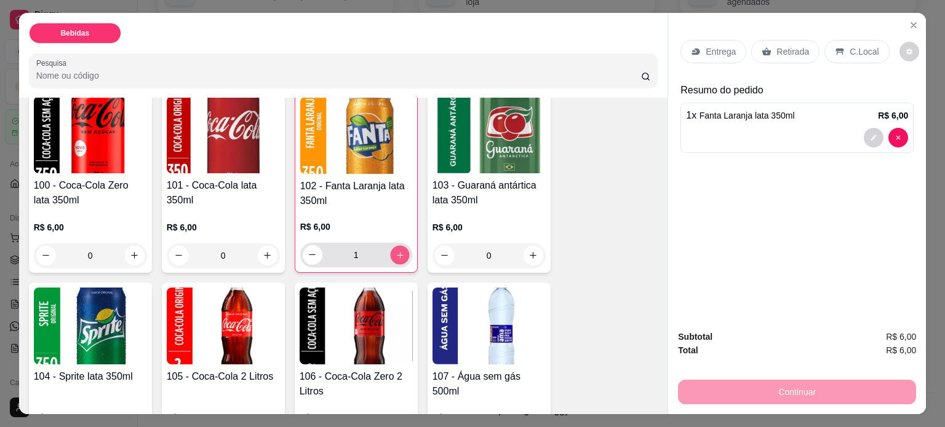
click at [399, 245] on button "increase-product-quantity" at bounding box center [399, 254] width 19 height 19
click at [399, 245] on button "increase-product-quantity" at bounding box center [400, 255] width 20 height 20
click at [399, 245] on button "increase-product-quantity" at bounding box center [399, 254] width 19 height 19
click at [303, 247] on button "decrease-product-quantity" at bounding box center [312, 254] width 19 height 19
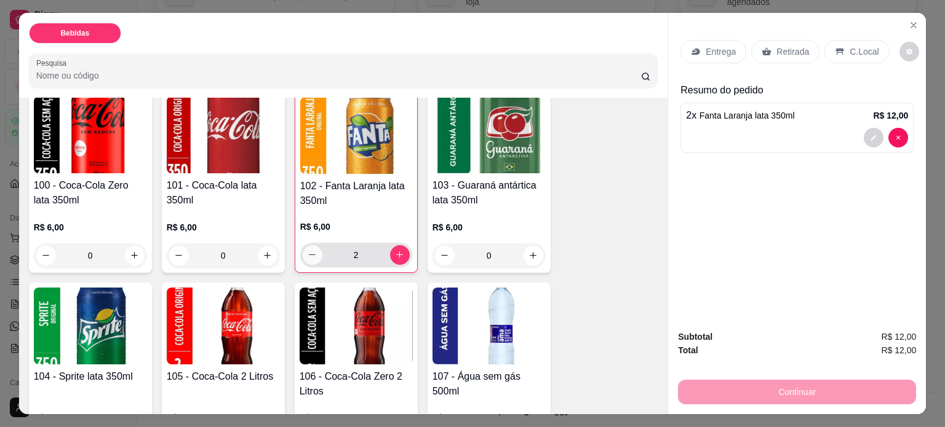
click at [303, 247] on button "decrease-product-quantity" at bounding box center [313, 255] width 20 height 20
type input "0"
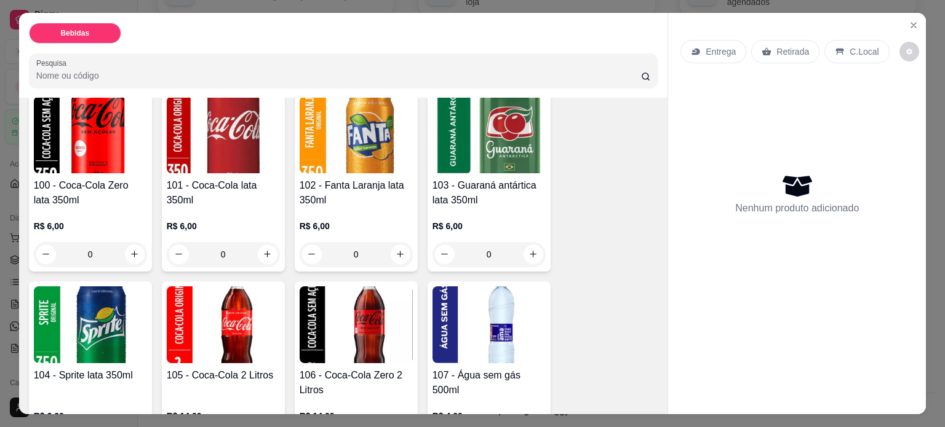
click at [595, 199] on div "100 - Coca-Cola Zero lata 350ml R$ 6,00 0 101 - Coca-Cola lata 350ml R$ 6,00 0 …" at bounding box center [343, 372] width 629 height 560
click at [903, 24] on button "Close" at bounding box center [913, 25] width 20 height 20
